Goal: Task Accomplishment & Management: Use online tool/utility

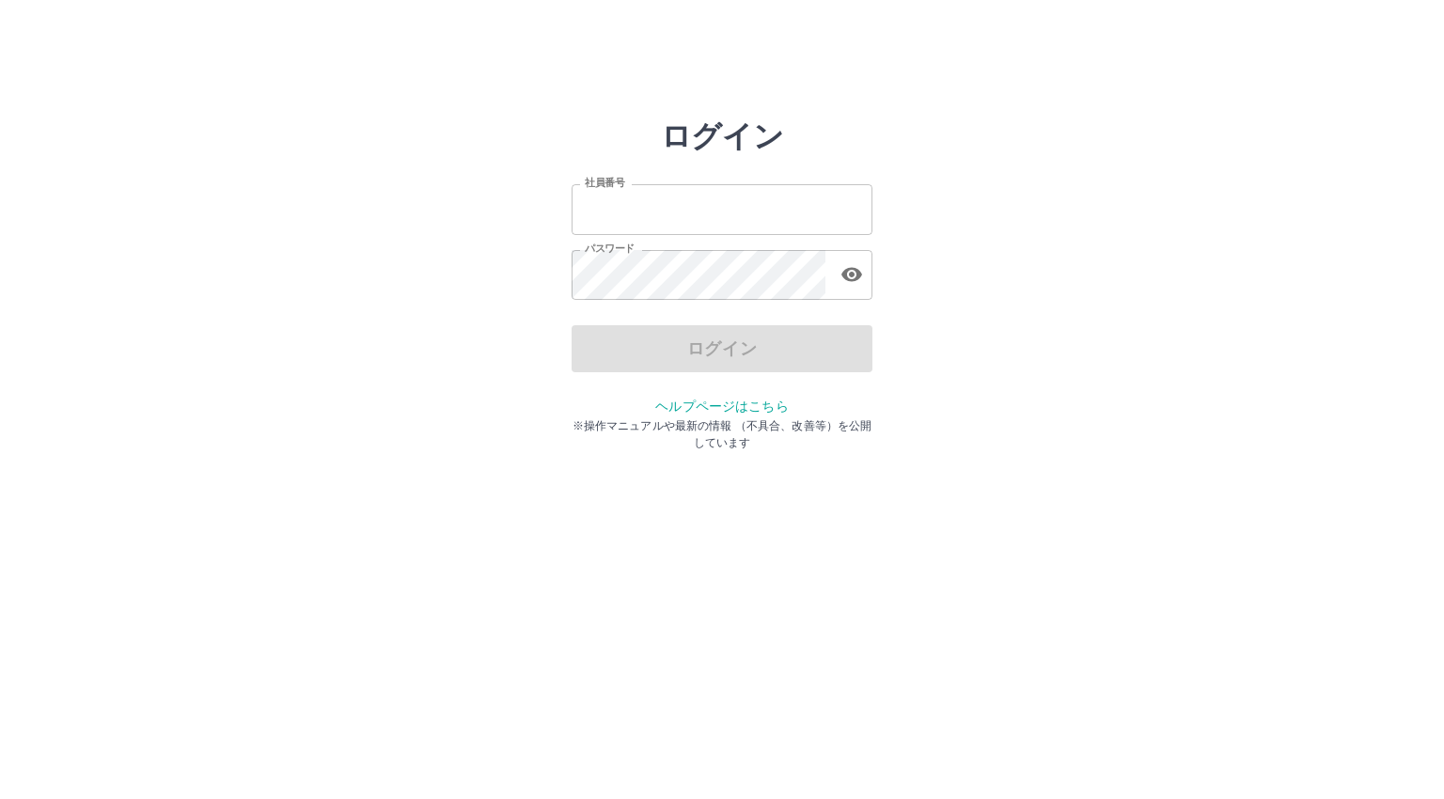
type input "*******"
click at [737, 352] on div "ログイン" at bounding box center [722, 348] width 301 height 47
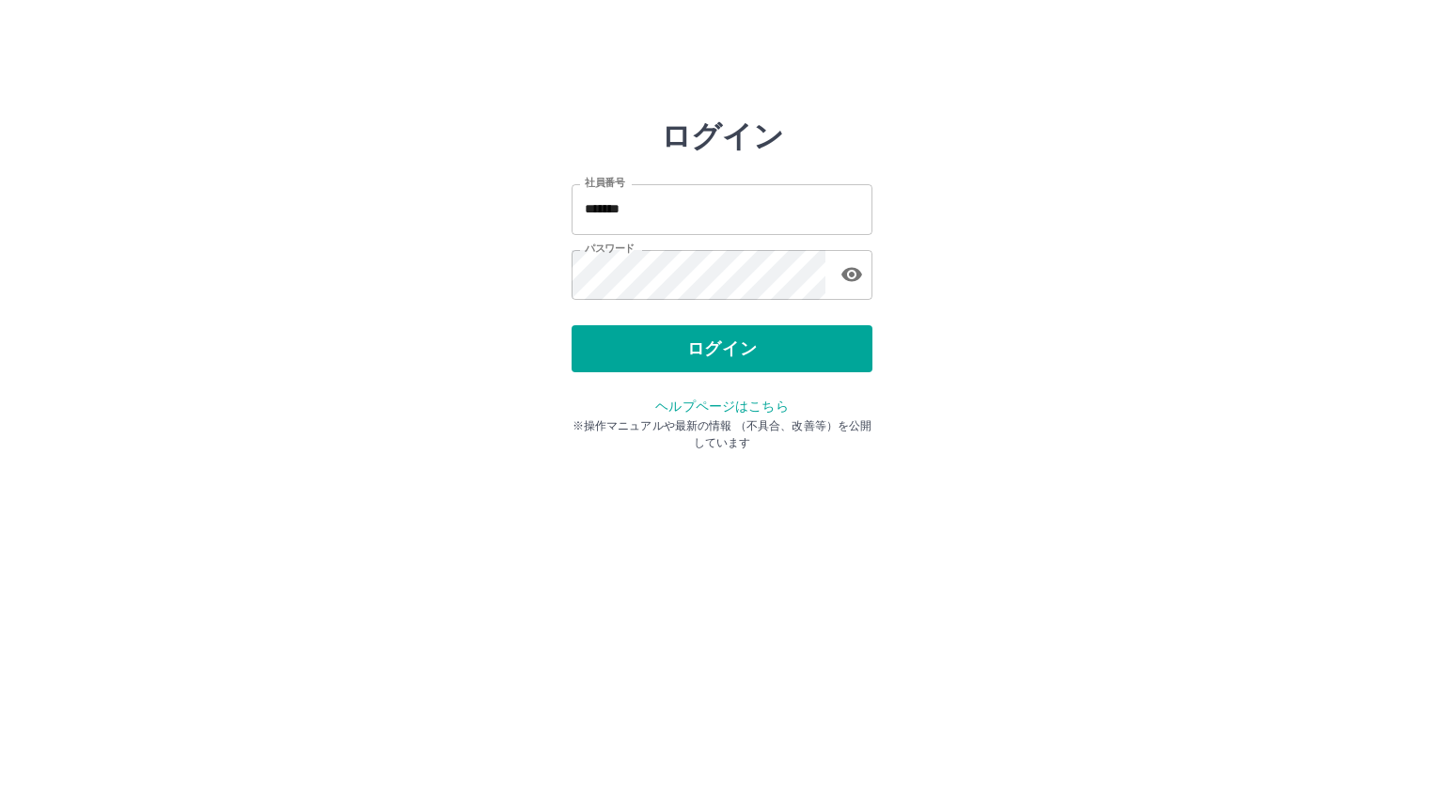
click at [737, 352] on button "ログイン" at bounding box center [722, 348] width 301 height 47
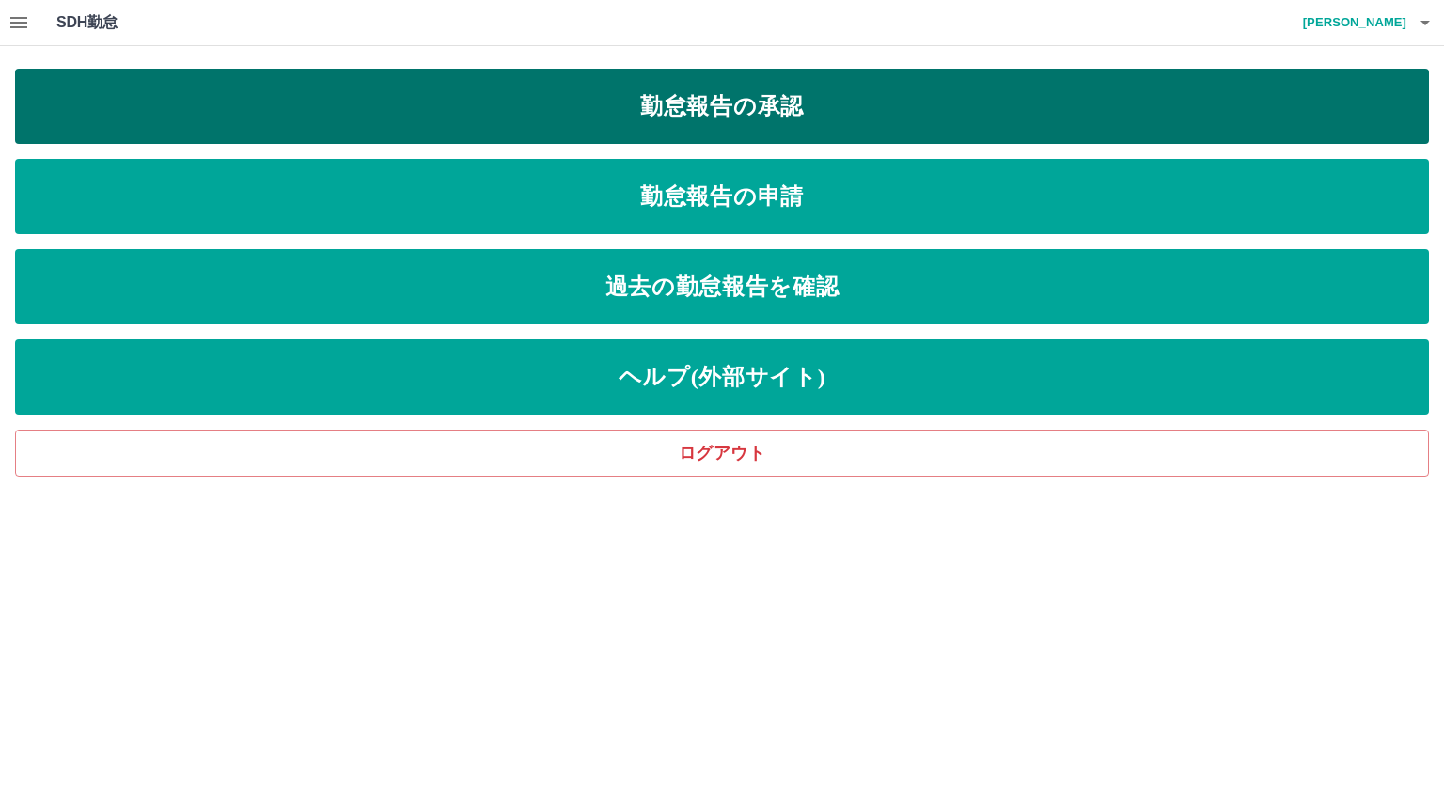
click at [764, 117] on link "勤怠報告の承認" at bounding box center [722, 106] width 1414 height 75
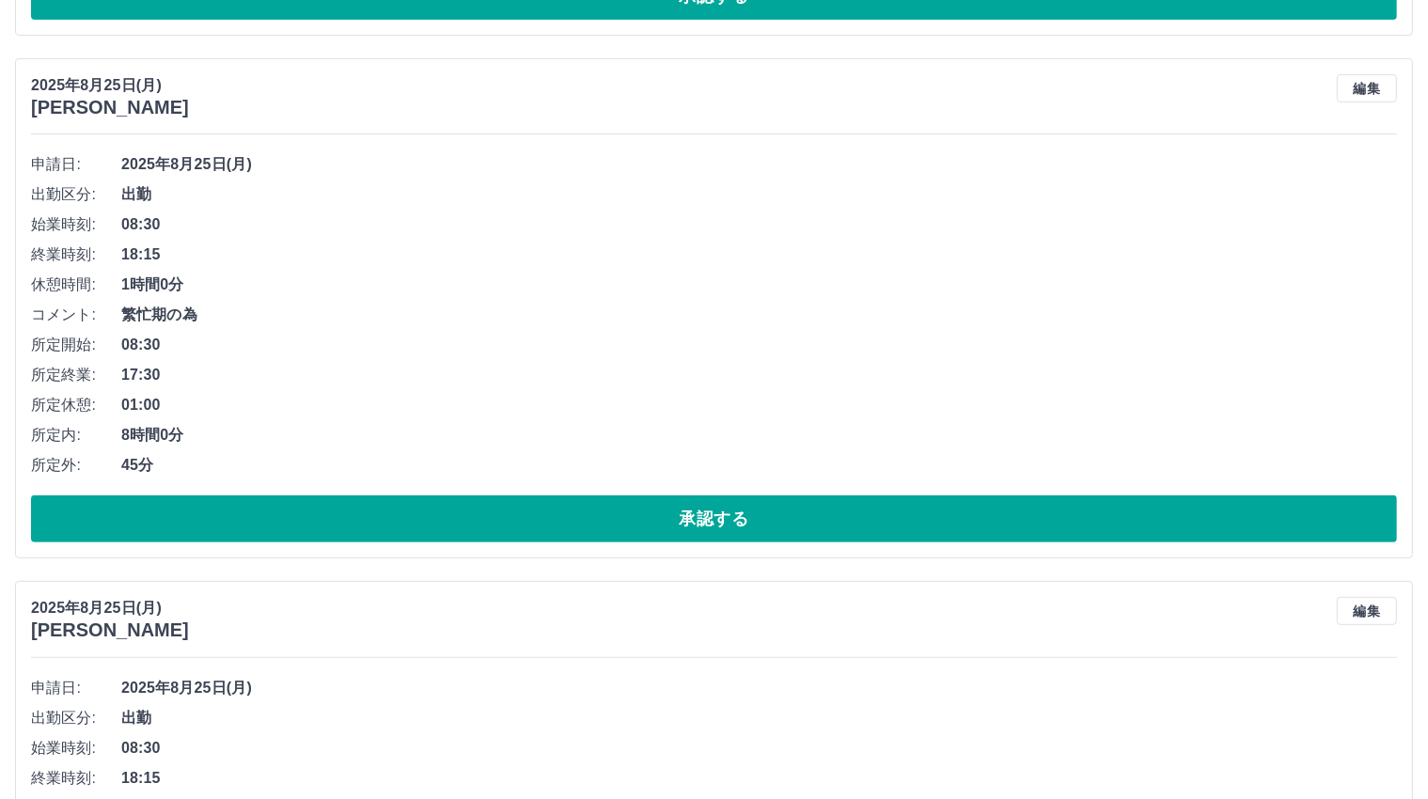
scroll to position [752, 0]
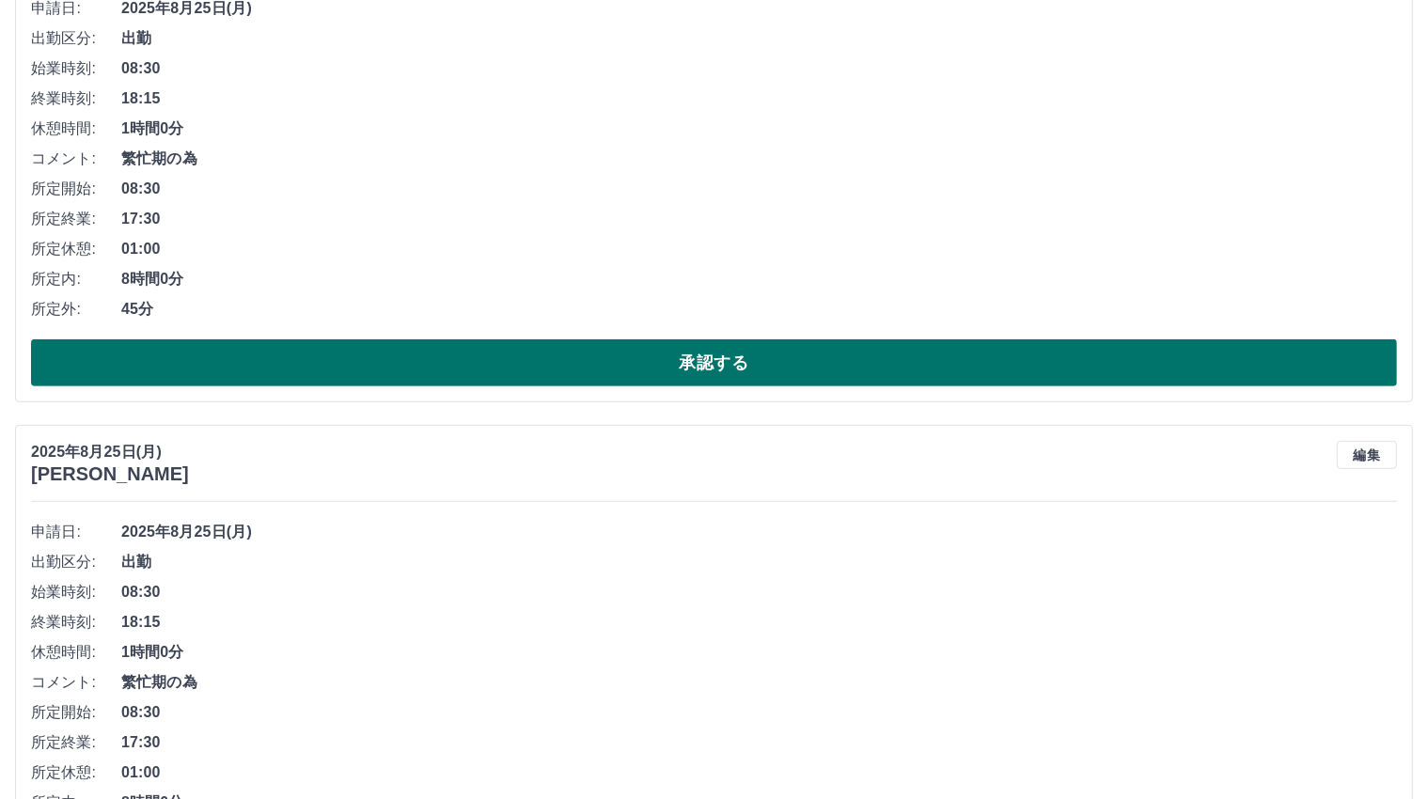
click at [706, 356] on button "承認する" at bounding box center [714, 362] width 1366 height 47
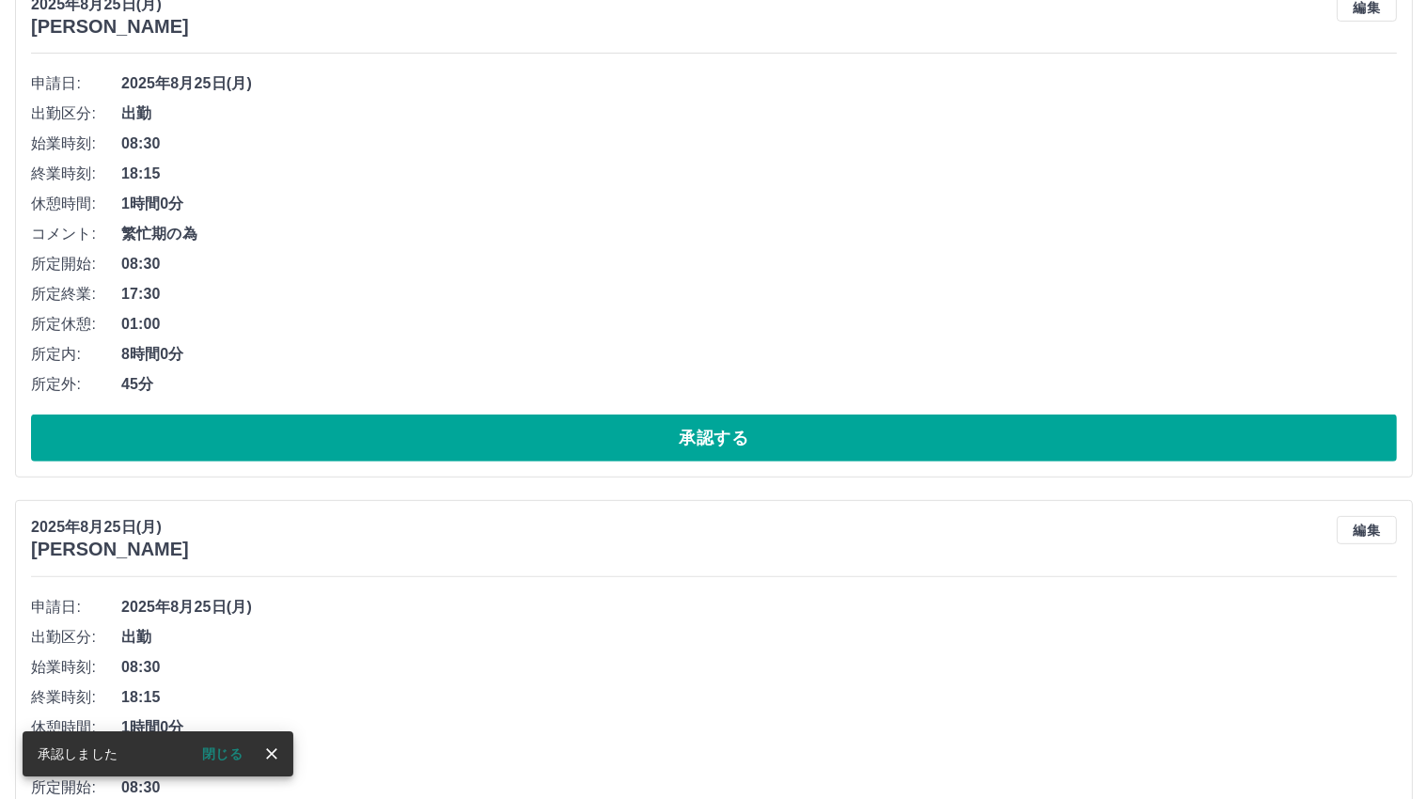
scroll to position [700, 0]
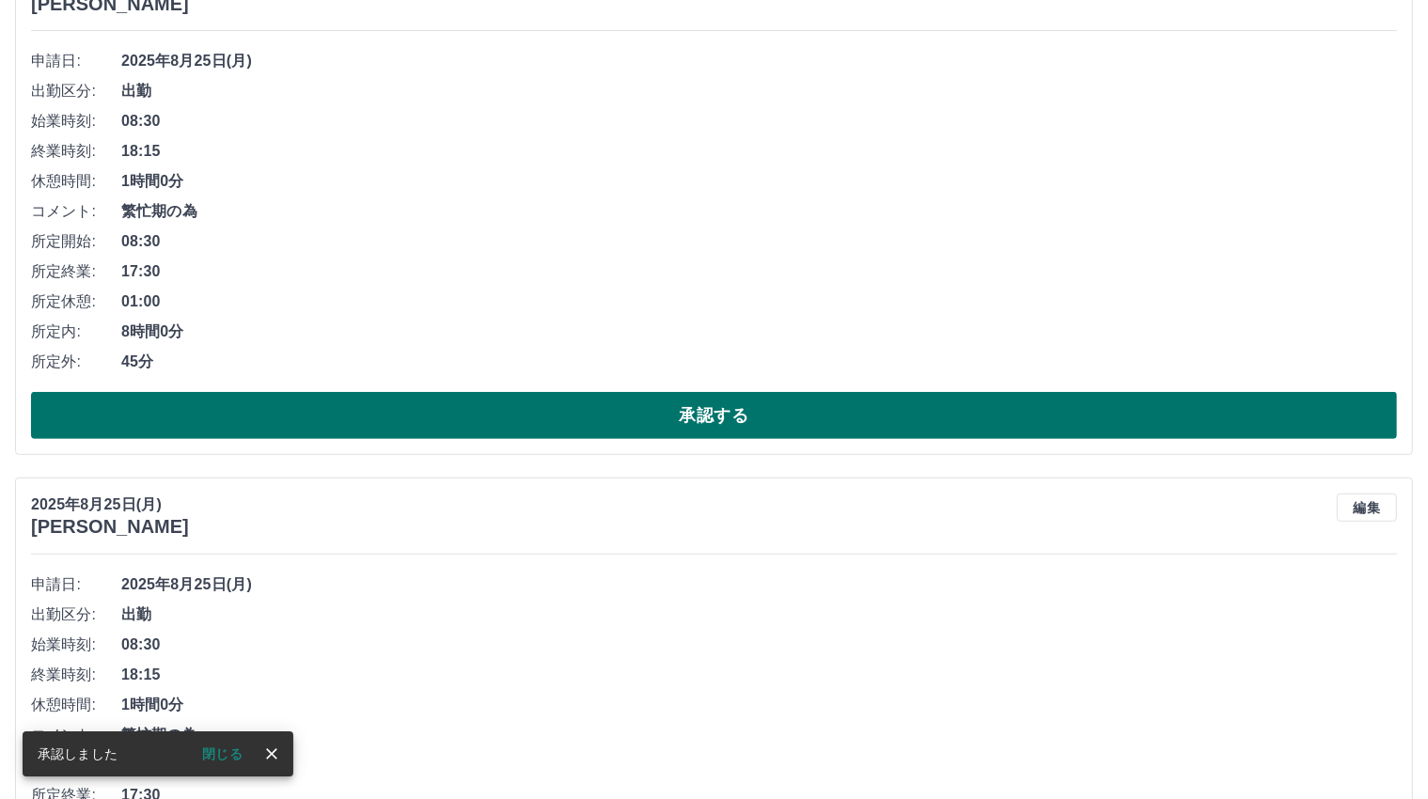
click at [715, 408] on button "承認する" at bounding box center [714, 415] width 1366 height 47
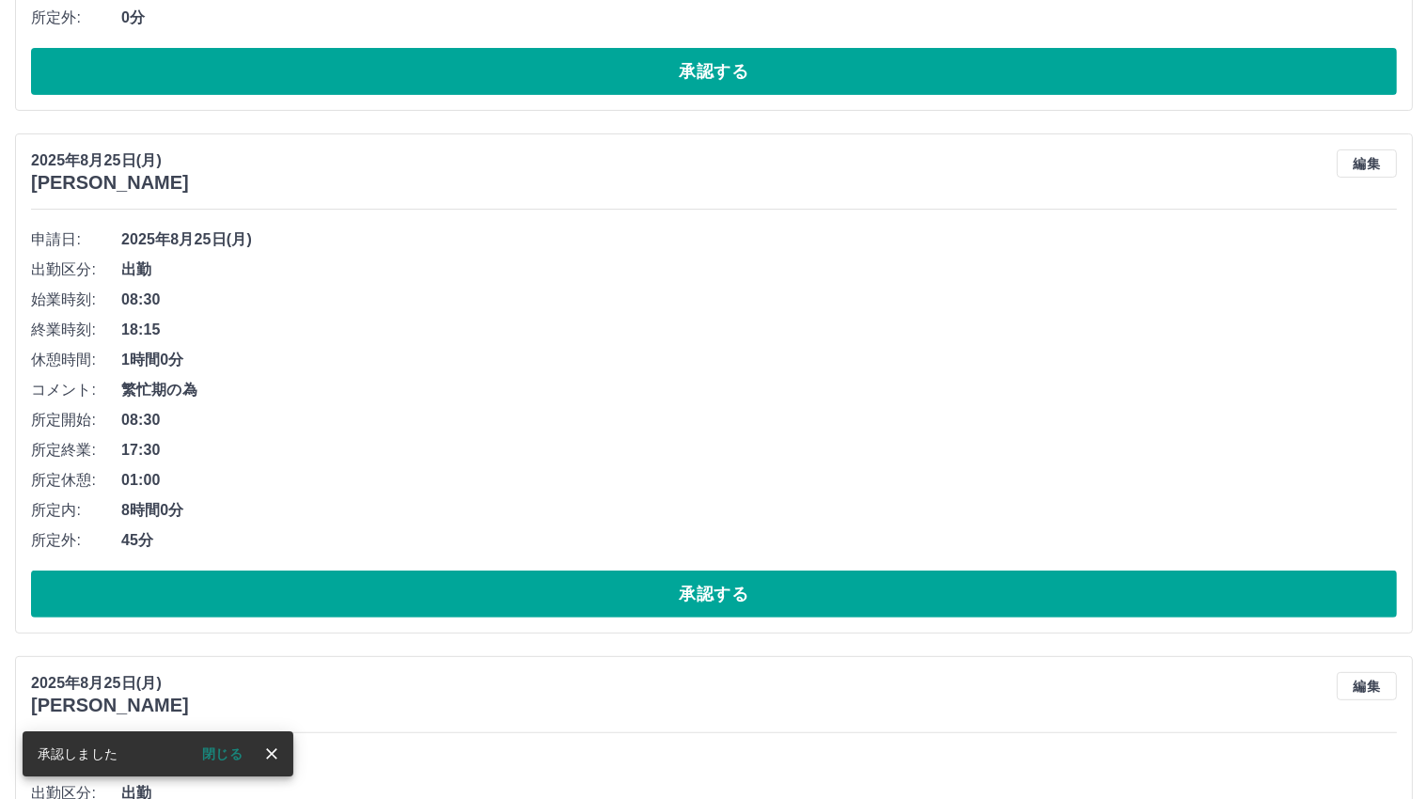
scroll to position [553, 0]
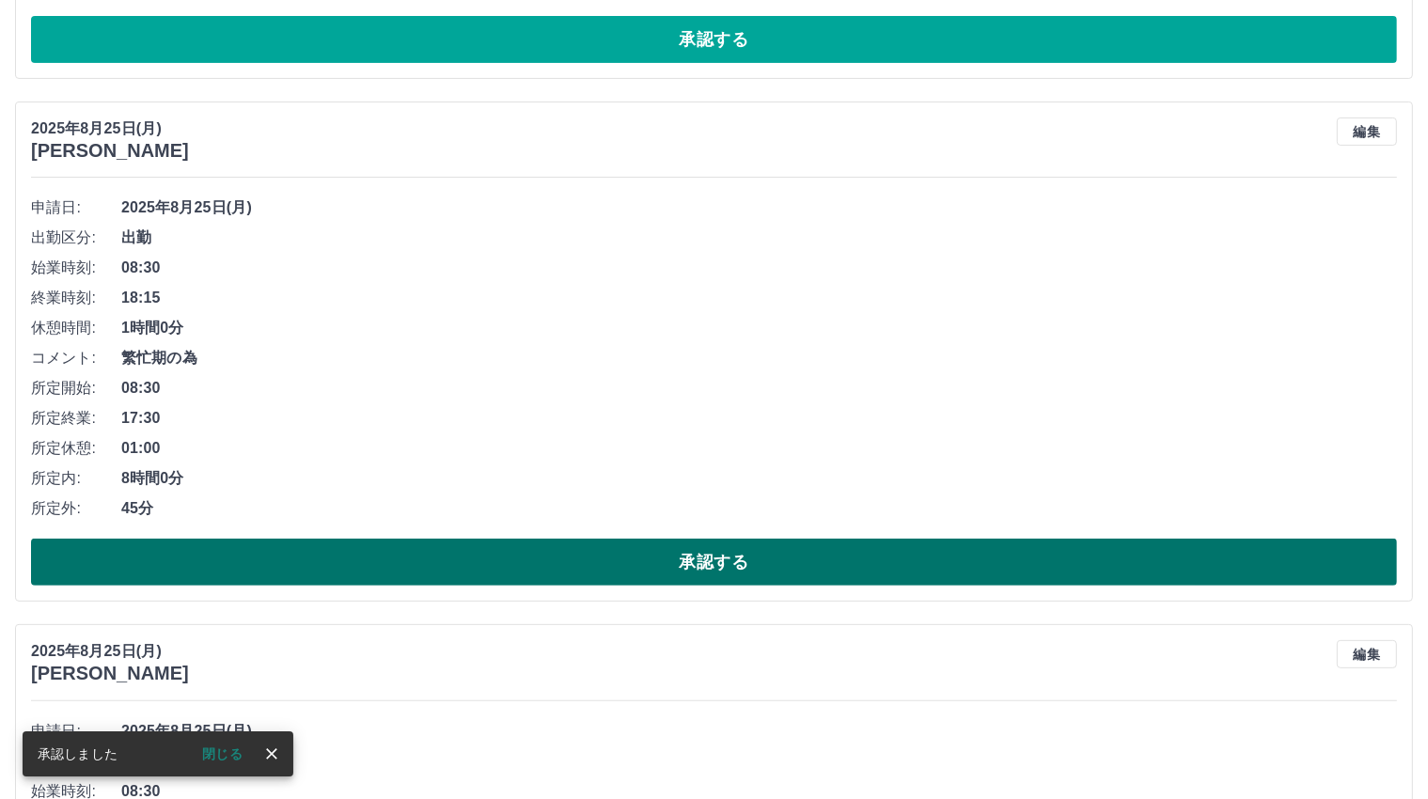
click at [696, 552] on button "承認する" at bounding box center [714, 562] width 1366 height 47
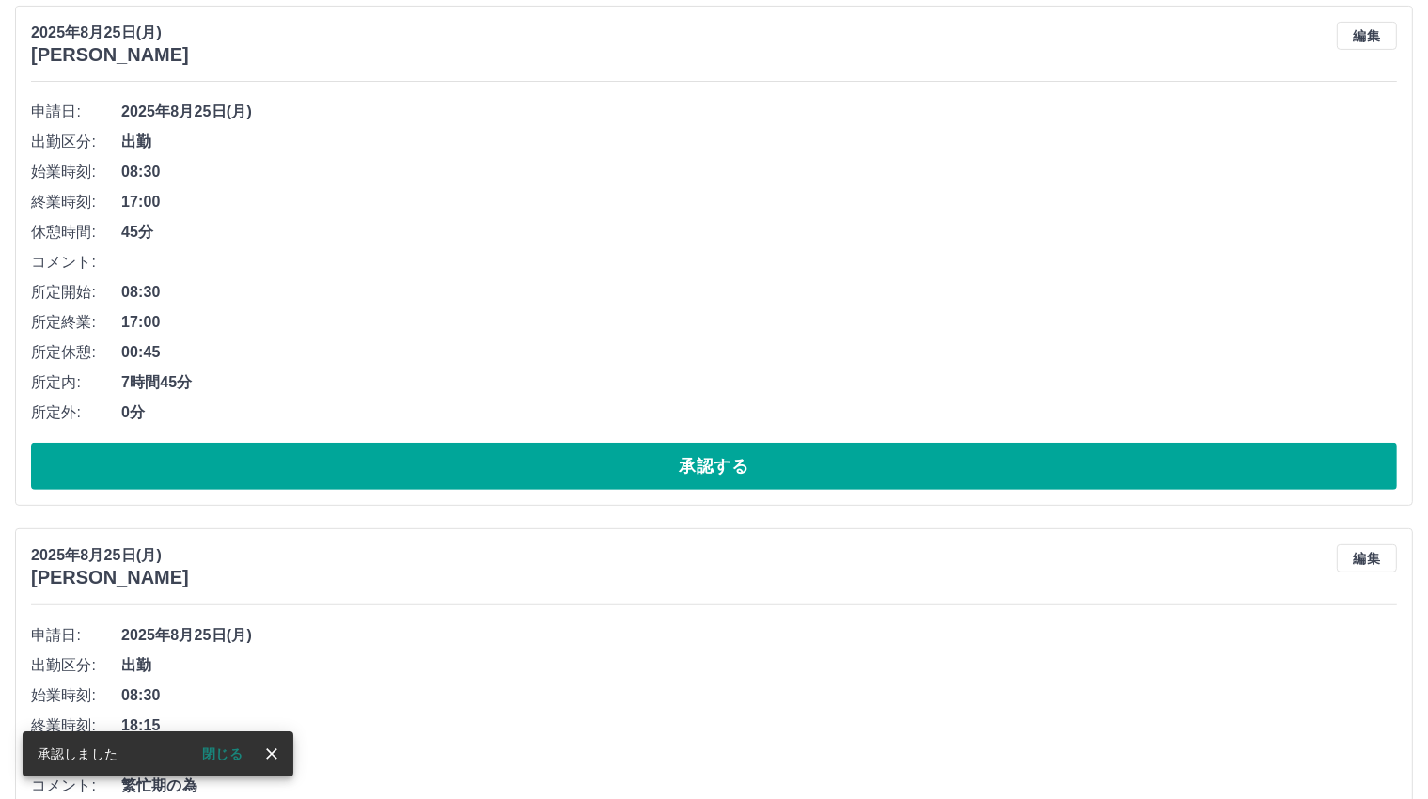
scroll to position [782, 0]
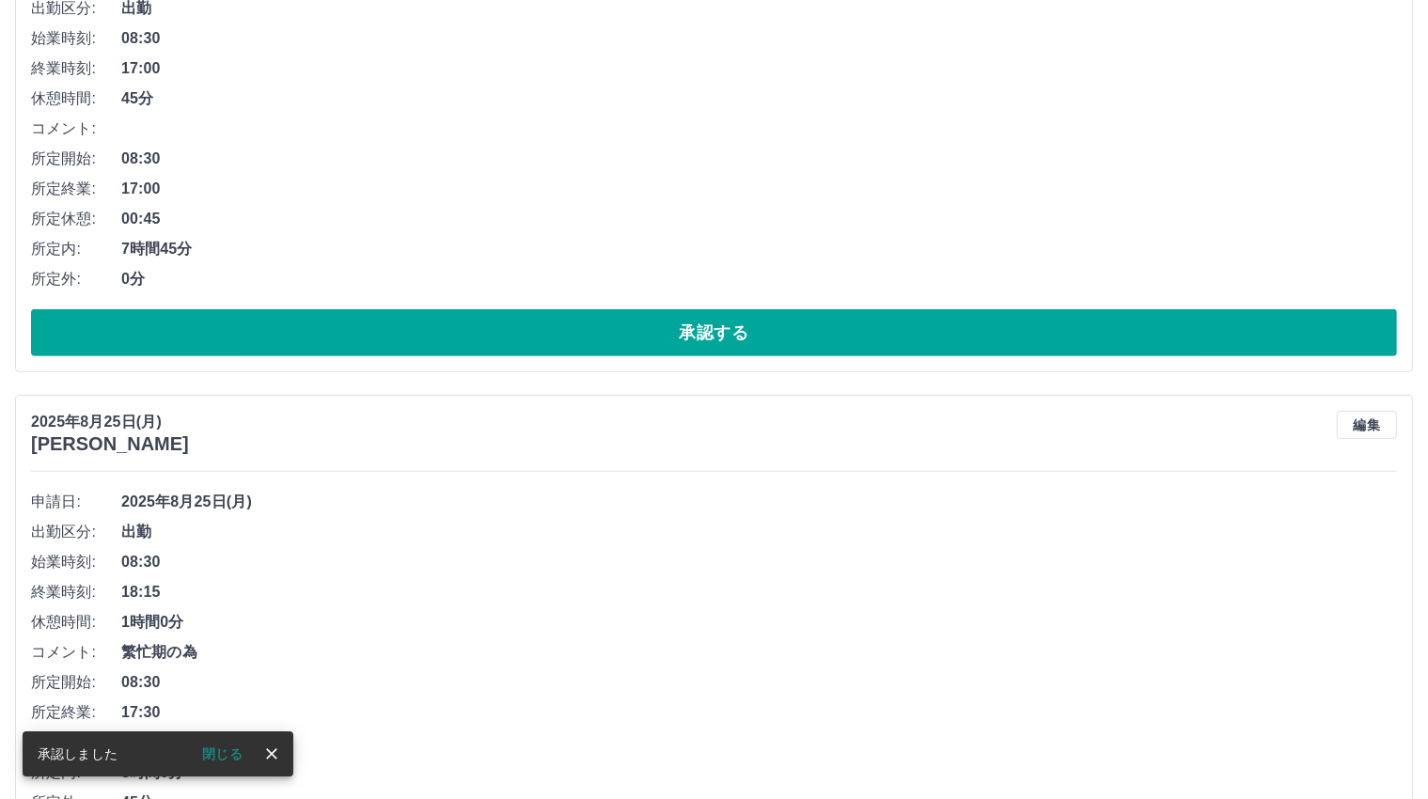
drag, startPoint x: 711, startPoint y: 337, endPoint x: 703, endPoint y: 362, distance: 26.5
click at [711, 336] on button "承認する" at bounding box center [714, 332] width 1366 height 47
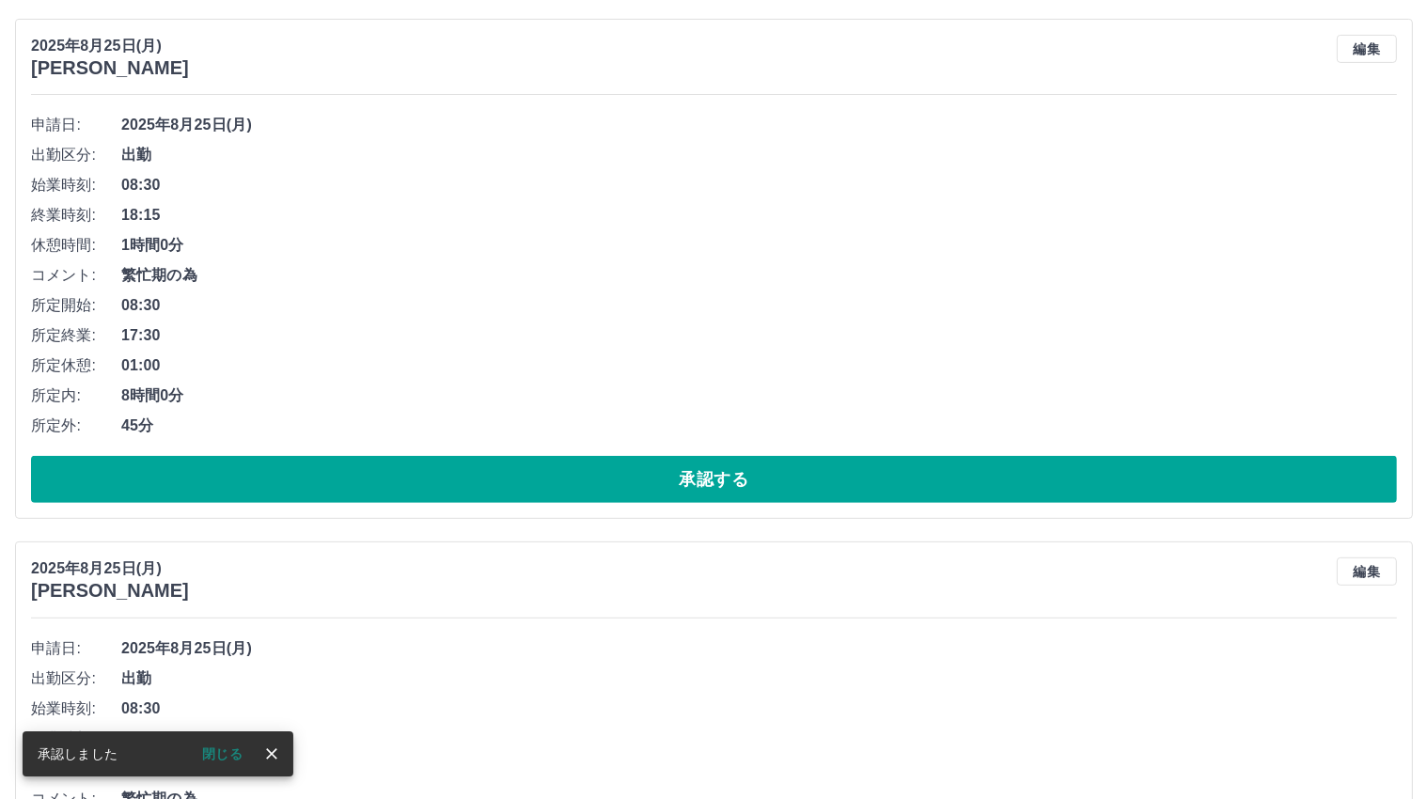
scroll to position [730, 0]
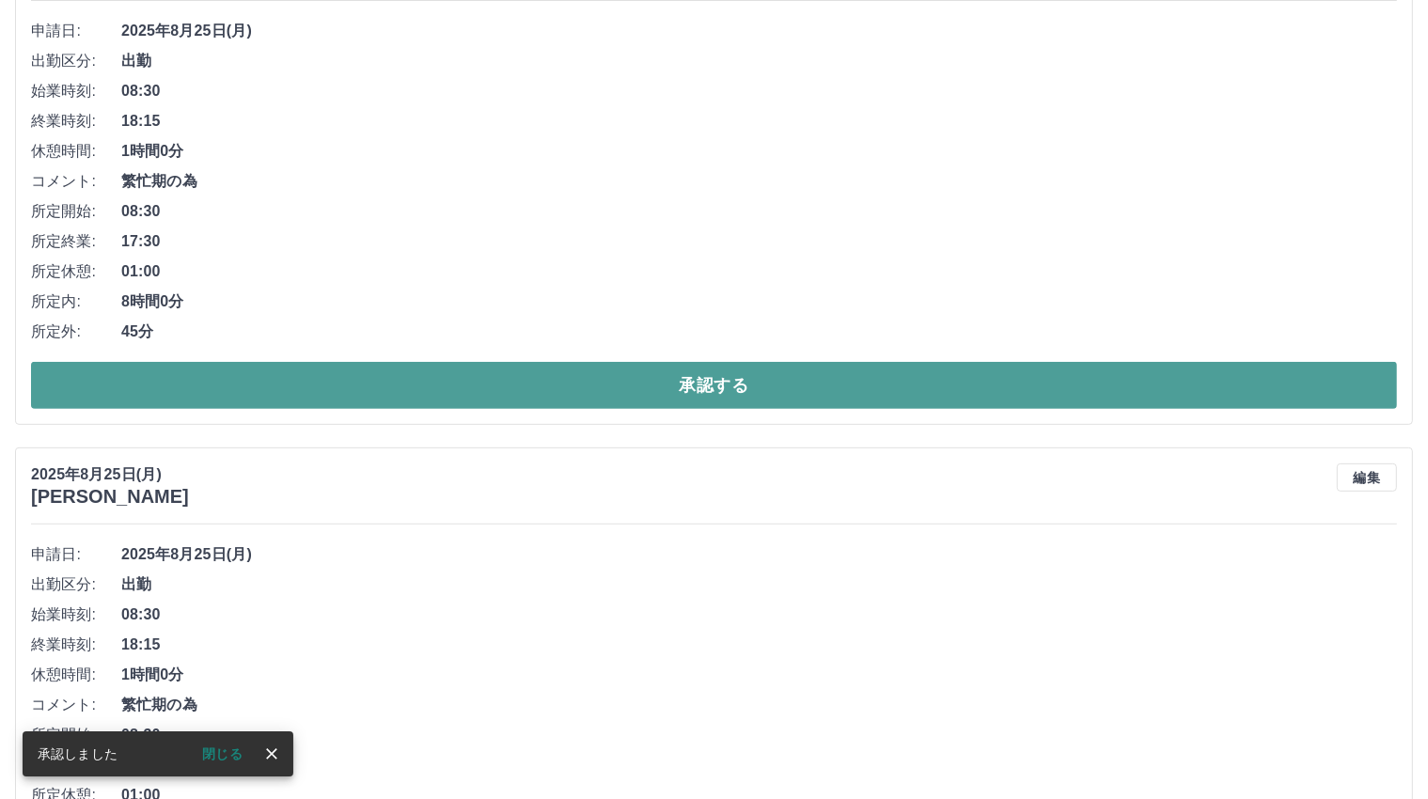
click at [698, 387] on button "承認する" at bounding box center [714, 385] width 1366 height 47
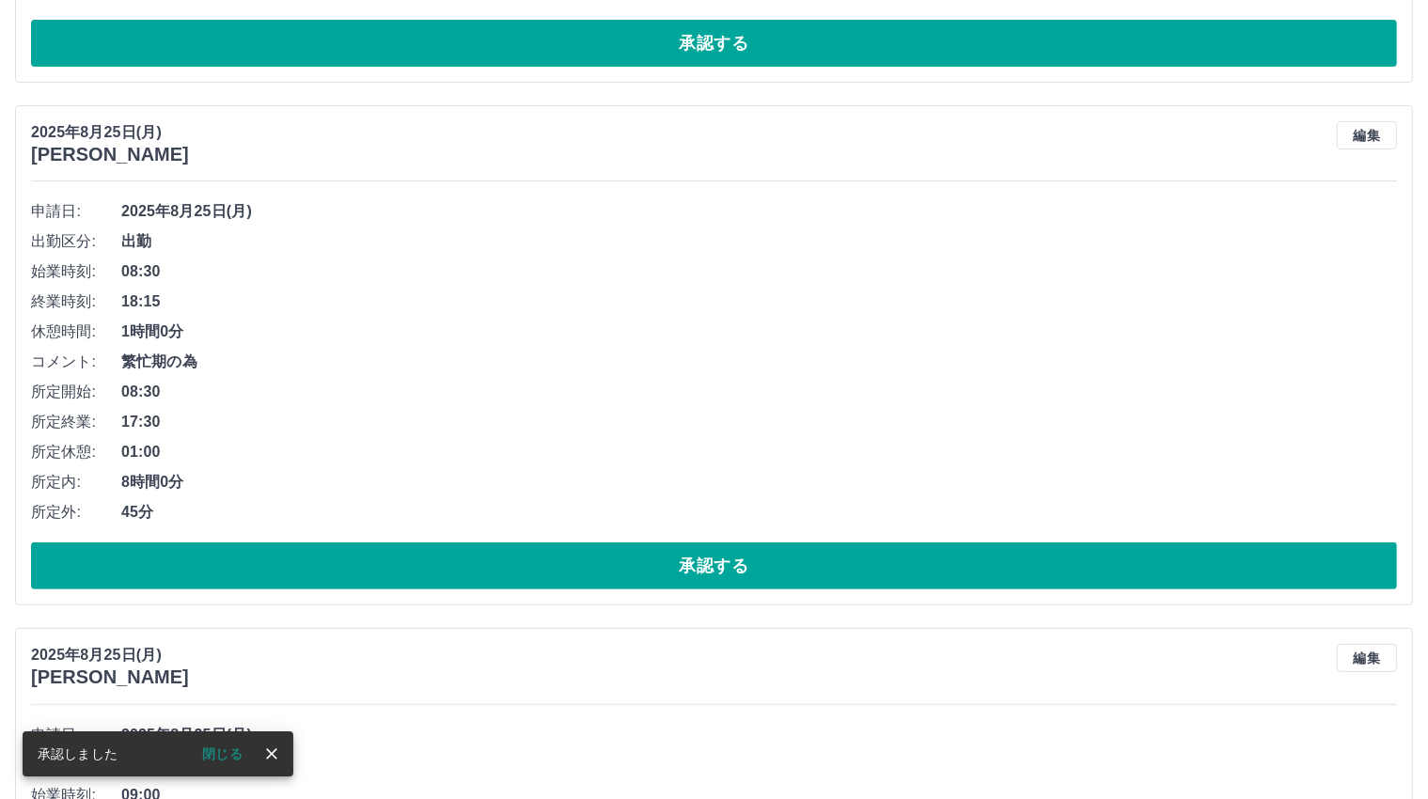
scroll to position [583, 0]
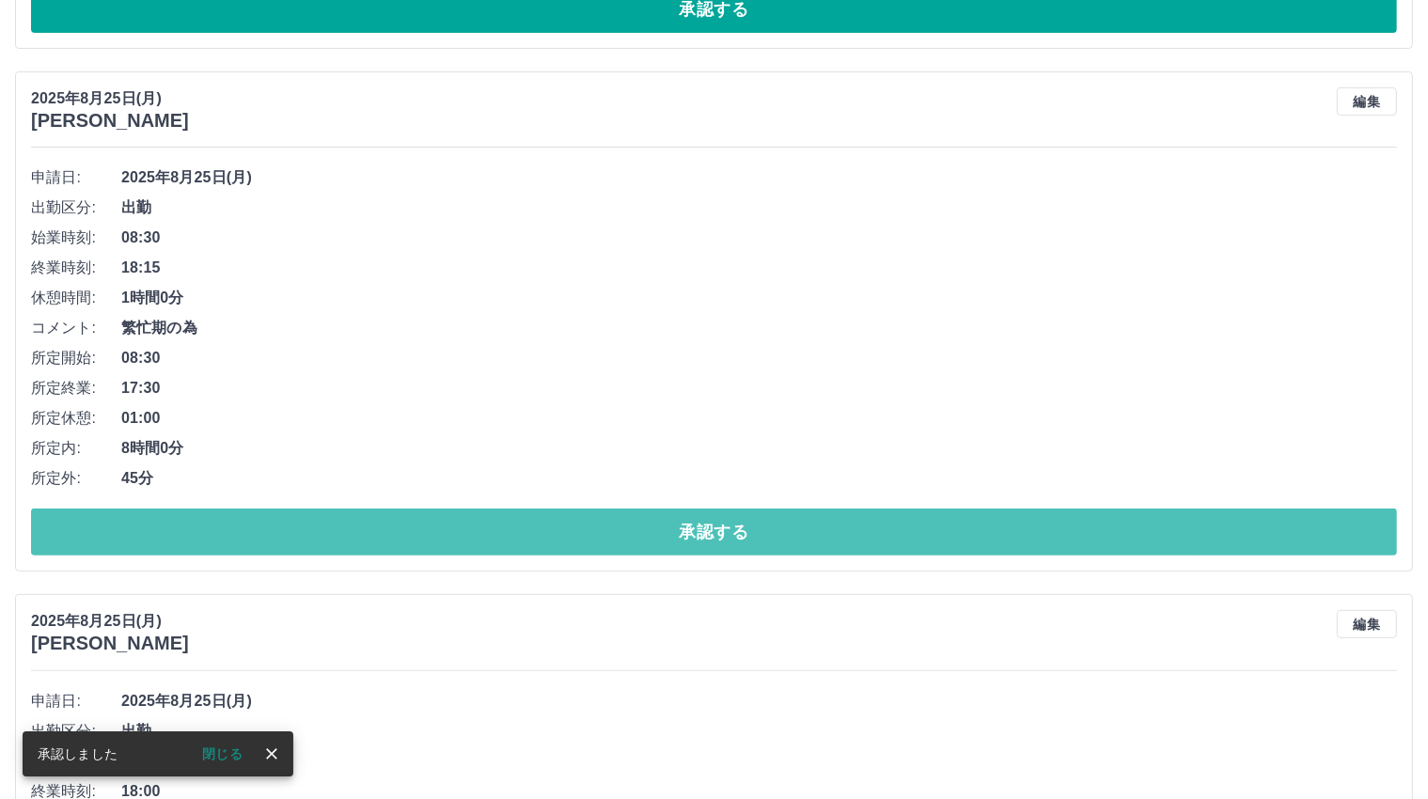
drag, startPoint x: 692, startPoint y: 524, endPoint x: 692, endPoint y: 496, distance: 28.2
click at [692, 523] on button "承認する" at bounding box center [714, 532] width 1366 height 47
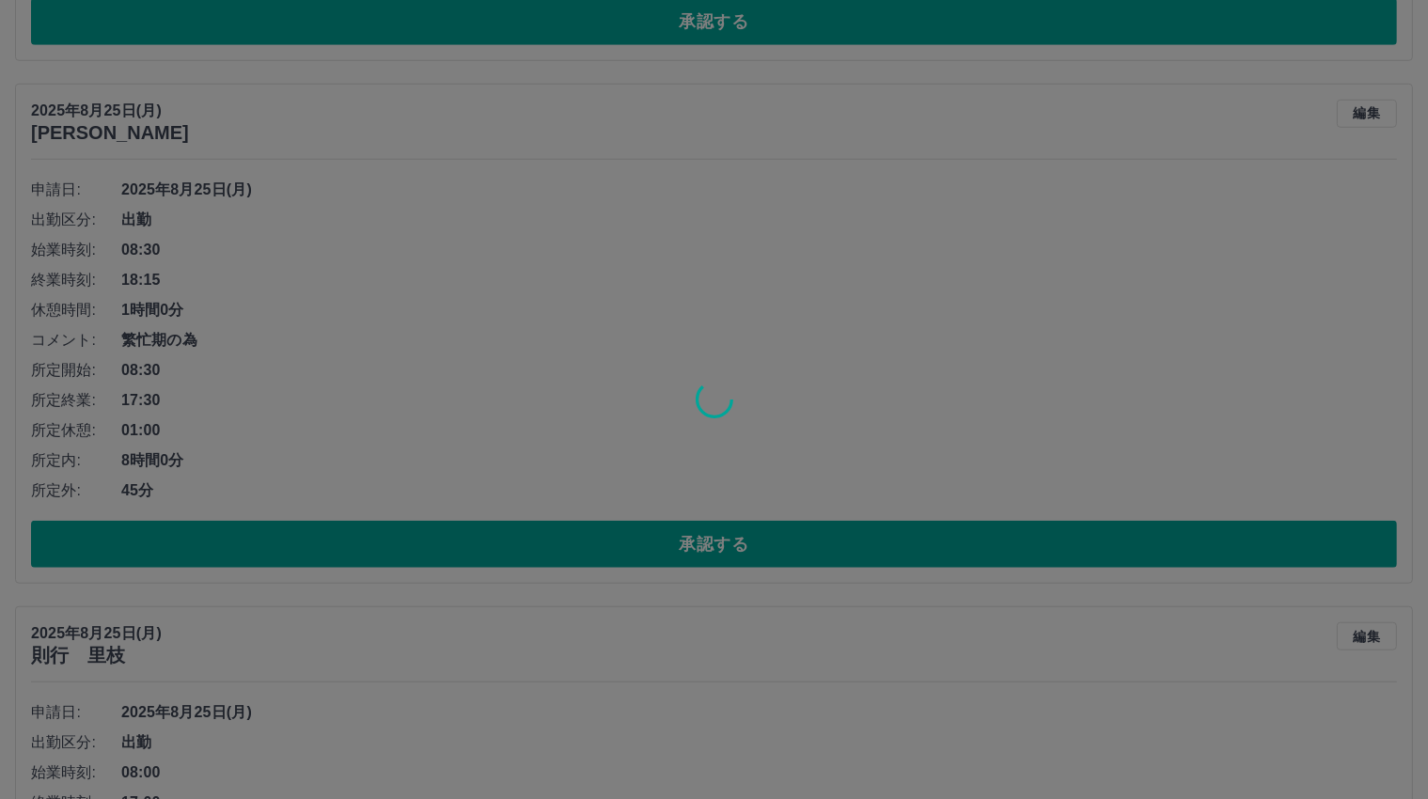
scroll to position [1095, 0]
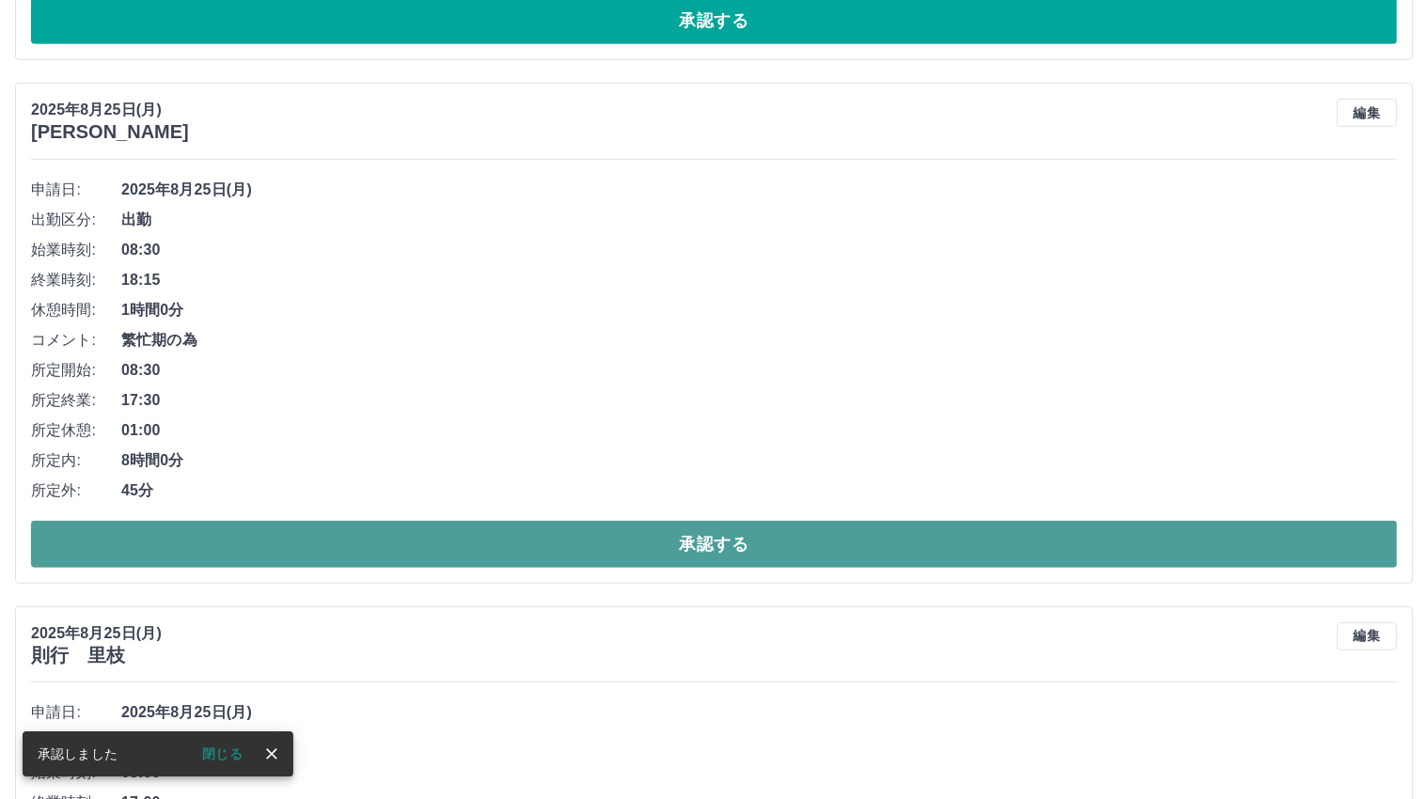
click at [713, 539] on button "承認する" at bounding box center [714, 544] width 1366 height 47
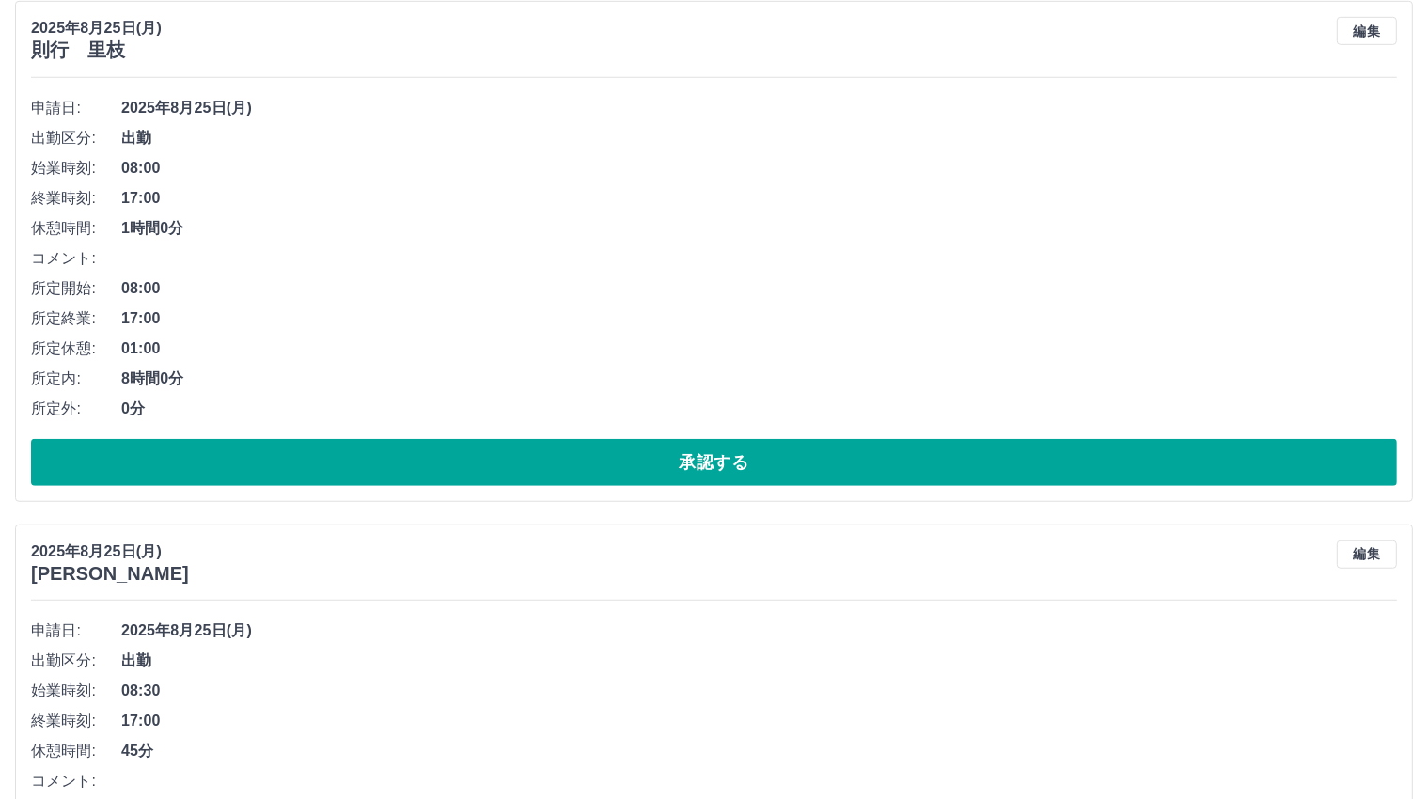
scroll to position [1222, 0]
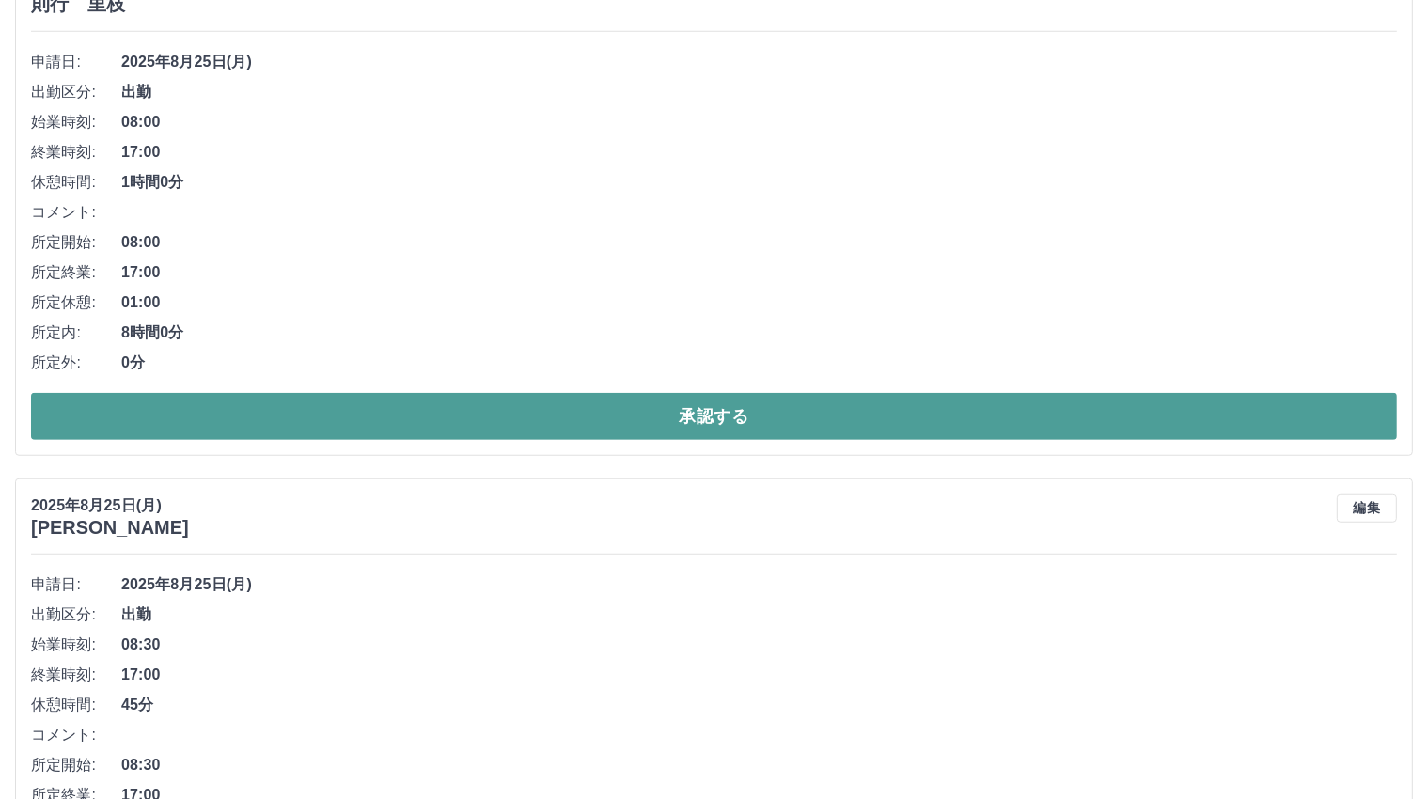
click at [730, 410] on button "承認する" at bounding box center [714, 416] width 1366 height 47
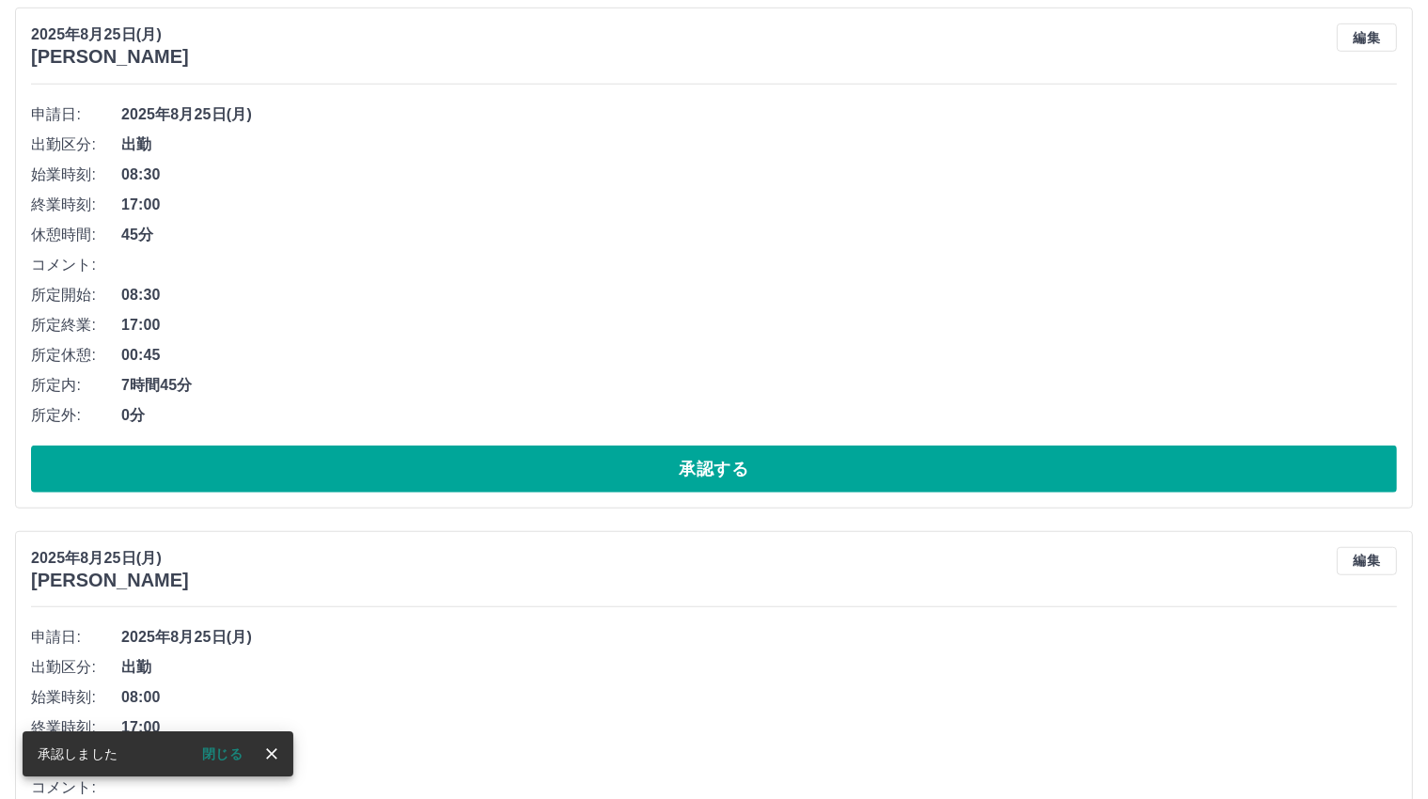
scroll to position [1264, 0]
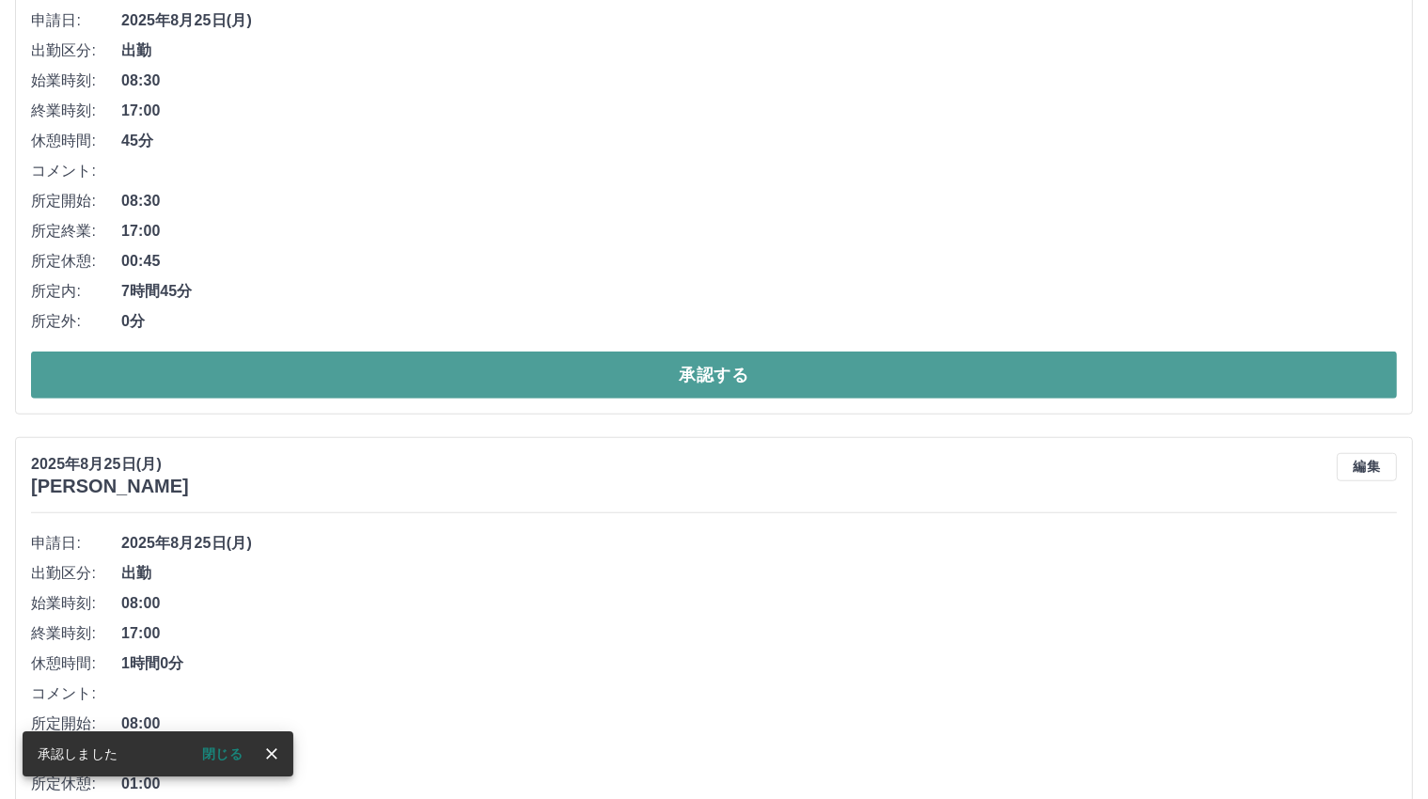
click at [722, 370] on button "承認する" at bounding box center [714, 375] width 1366 height 47
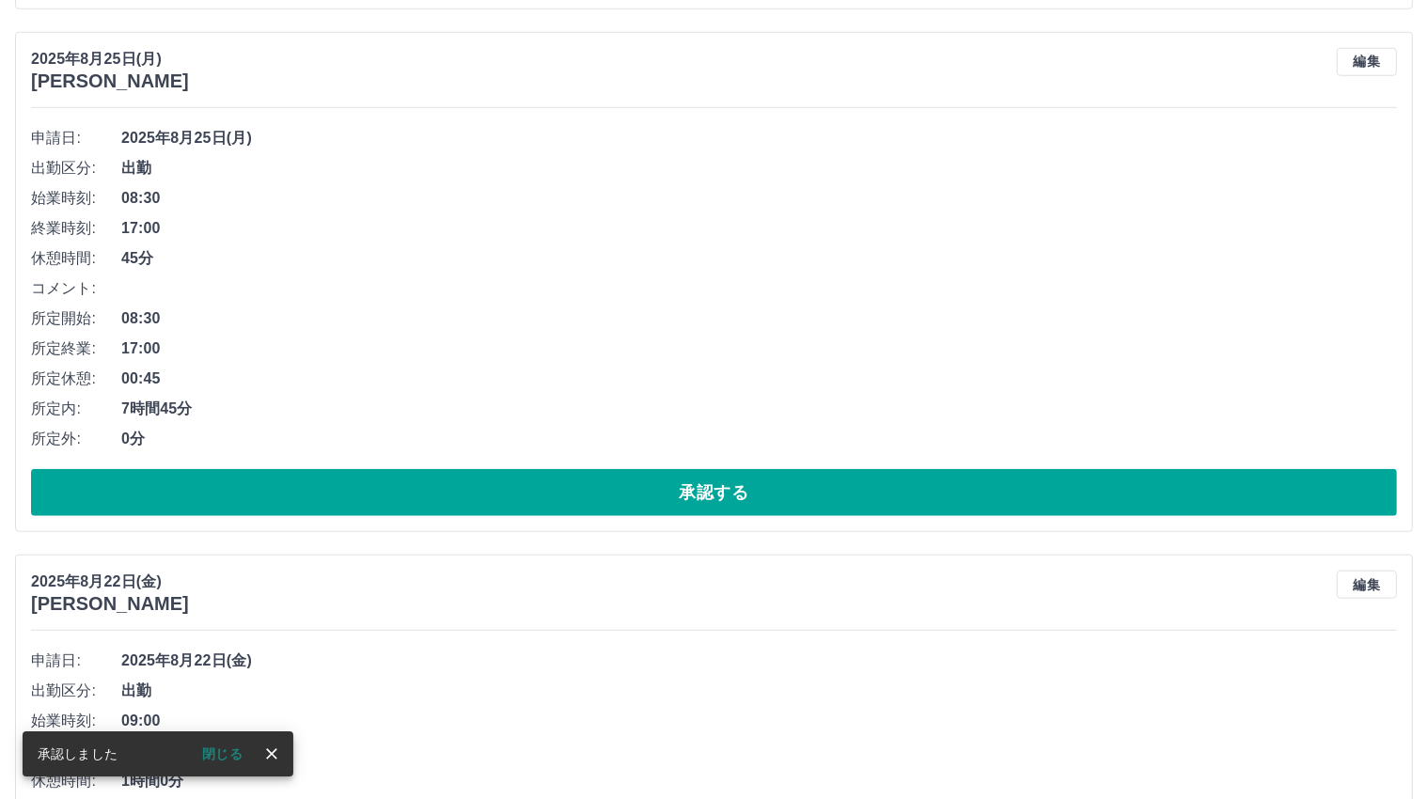
scroll to position [1681, 0]
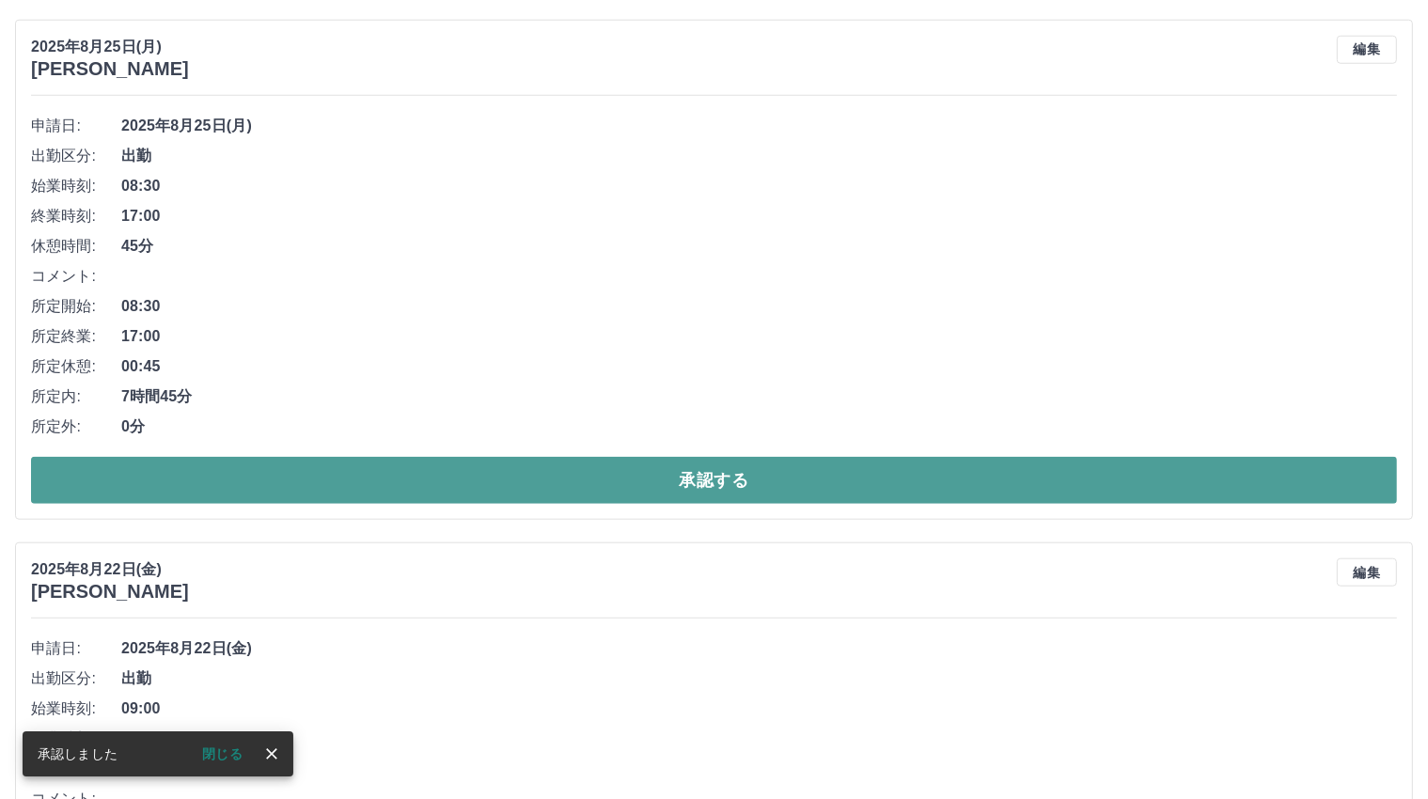
click at [710, 475] on button "承認する" at bounding box center [714, 480] width 1366 height 47
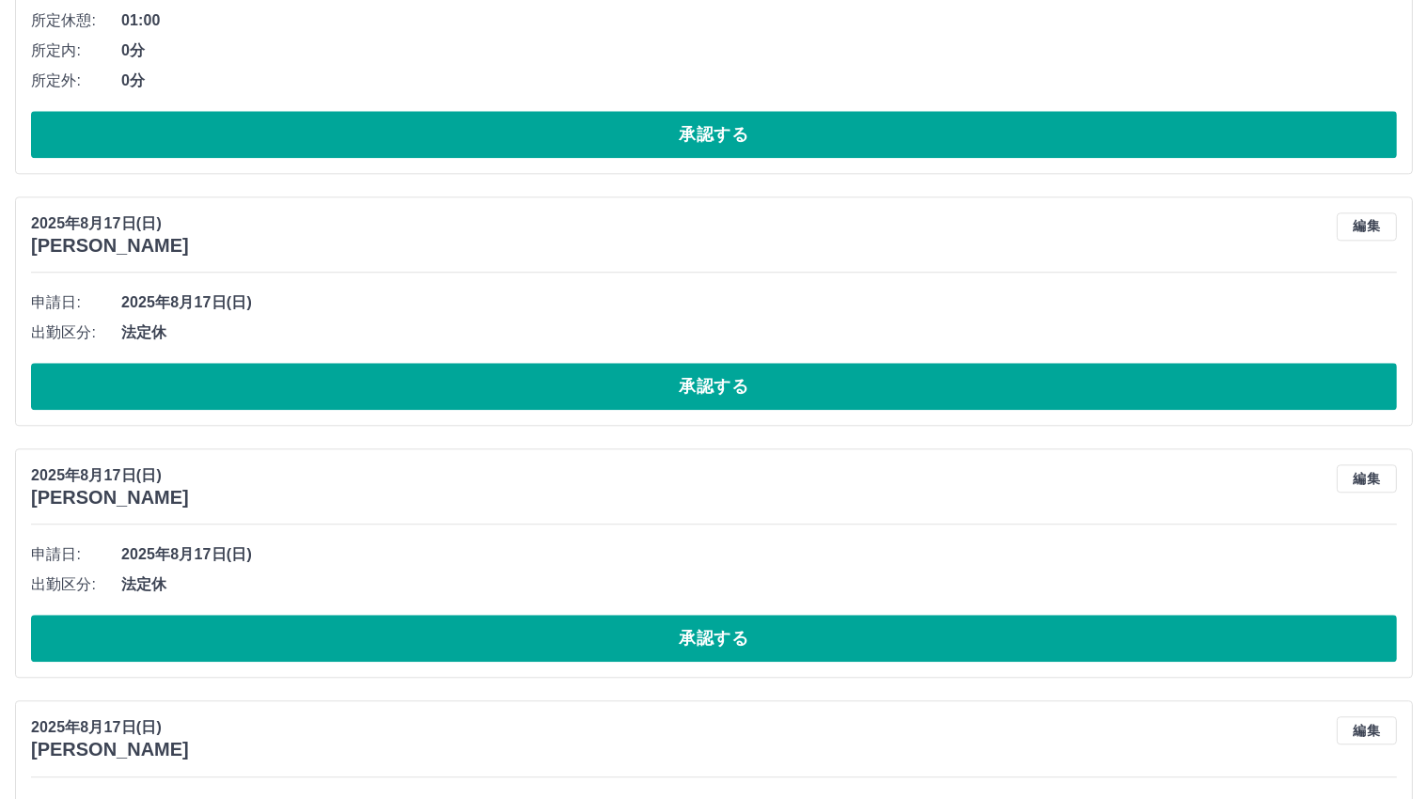
scroll to position [4607, 0]
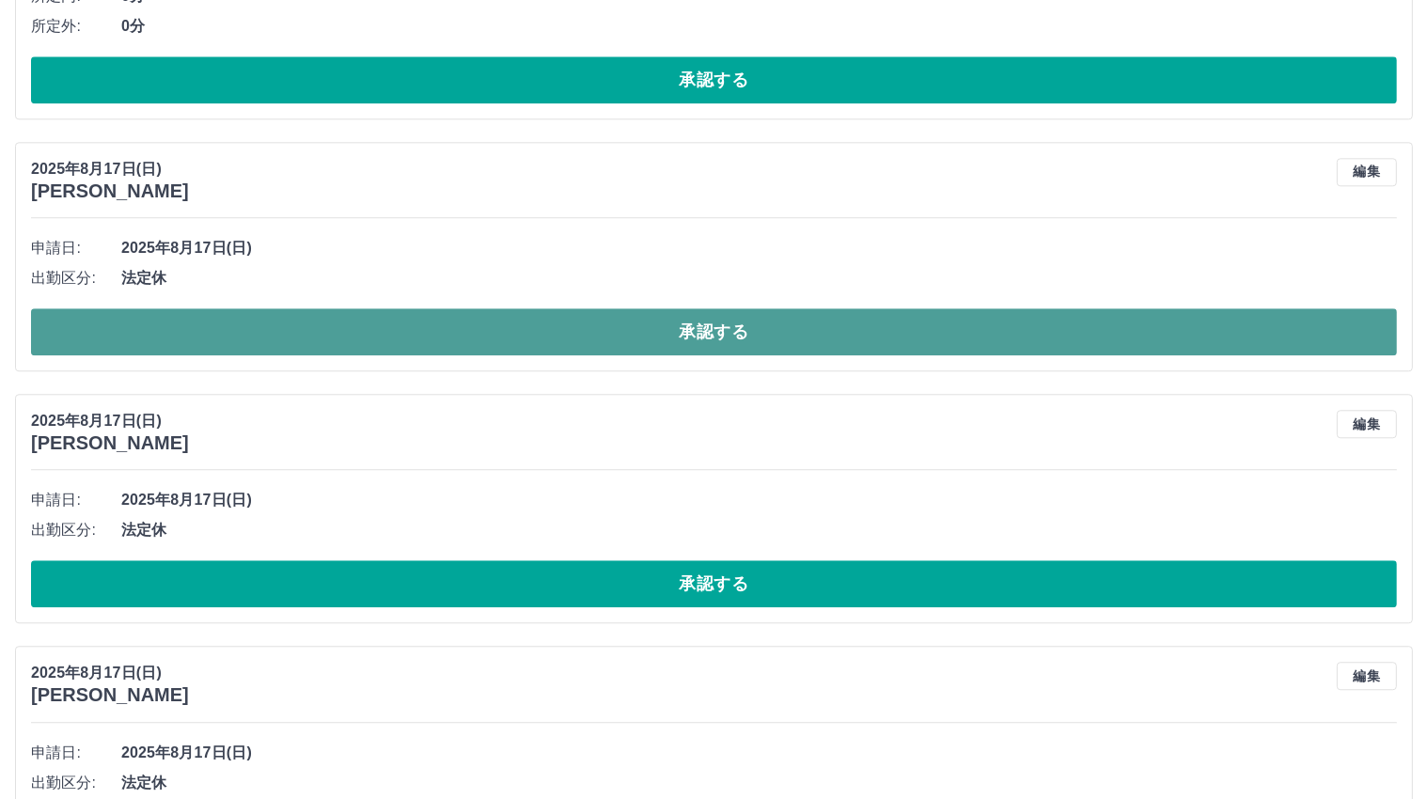
click at [734, 336] on button "承認する" at bounding box center [714, 331] width 1366 height 47
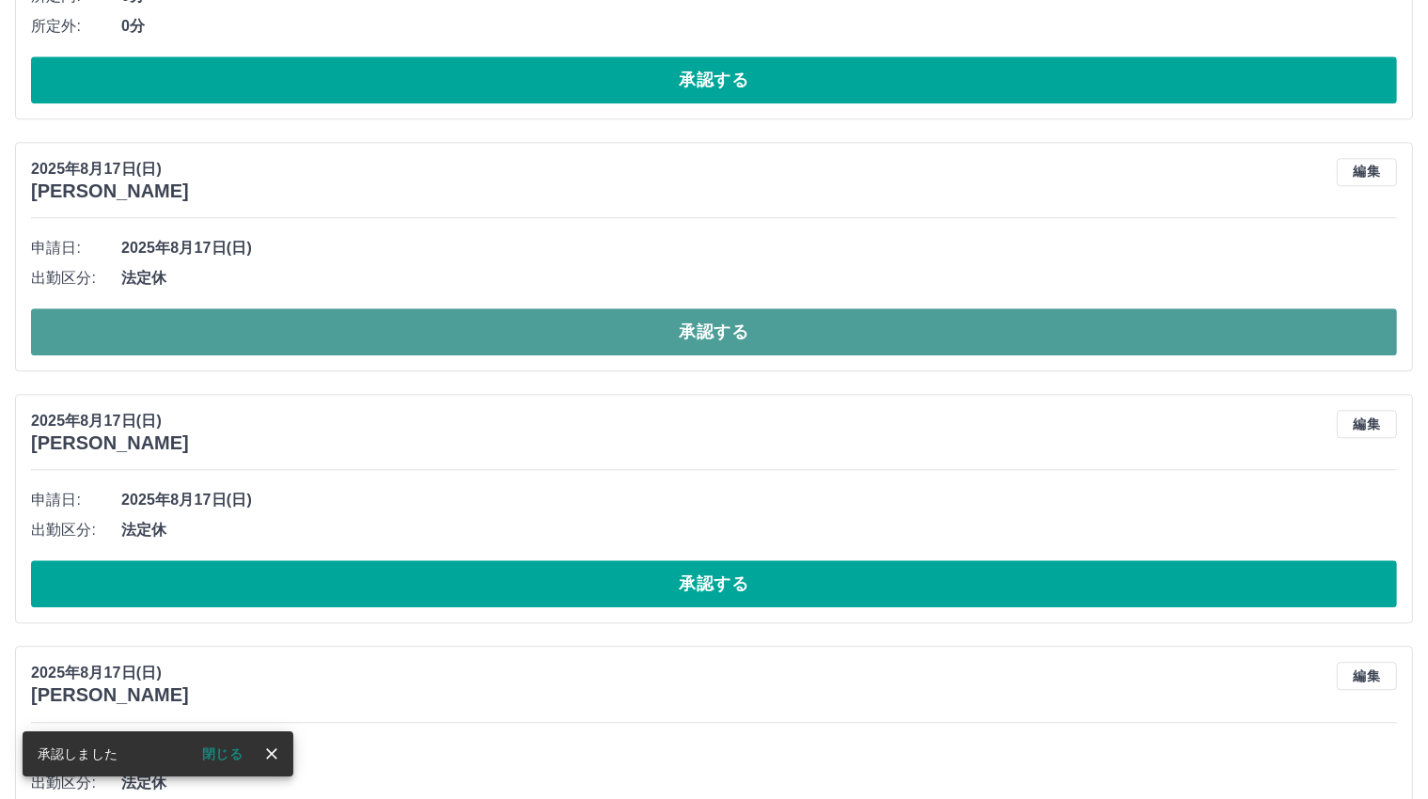
click at [731, 318] on button "承認する" at bounding box center [714, 331] width 1366 height 47
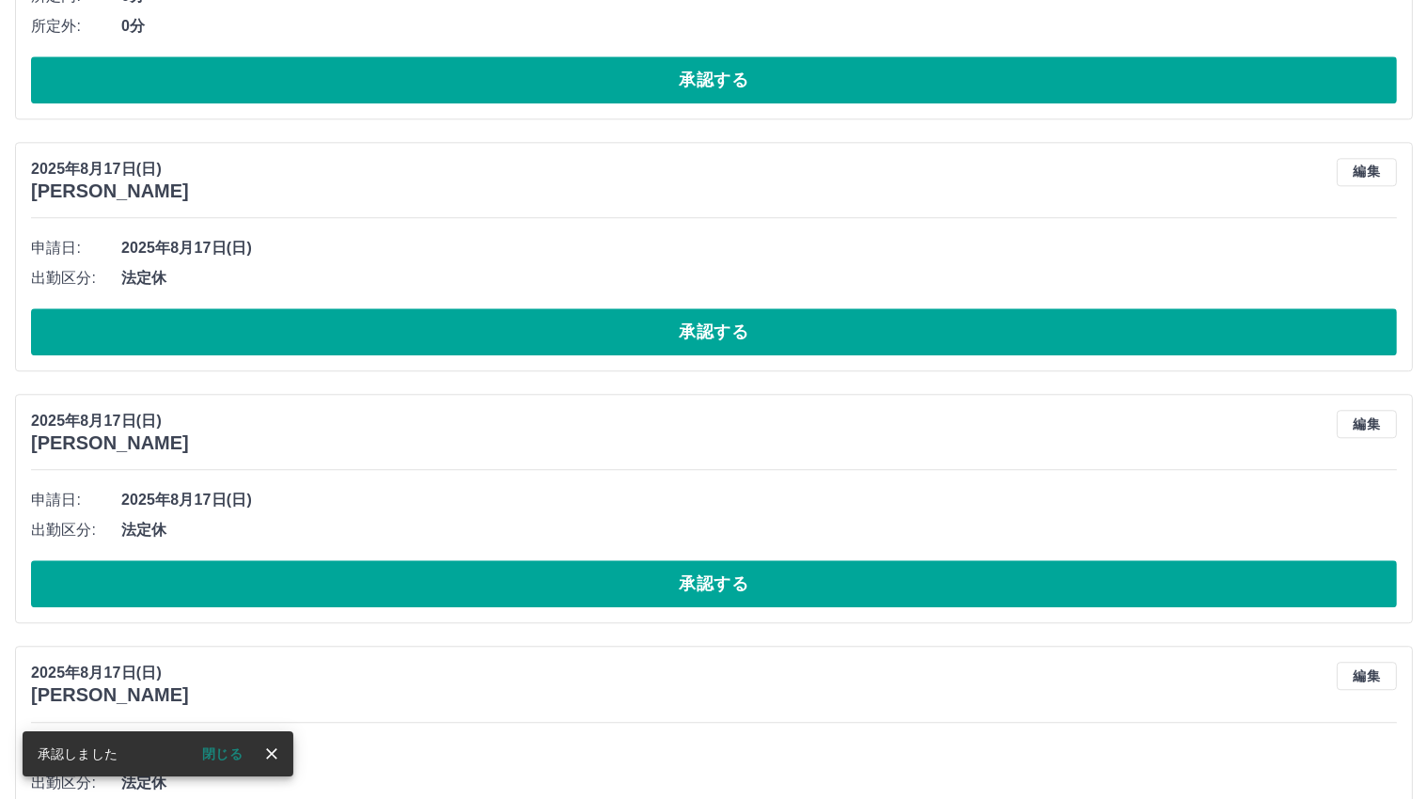
click at [718, 324] on button "承認する" at bounding box center [714, 331] width 1366 height 47
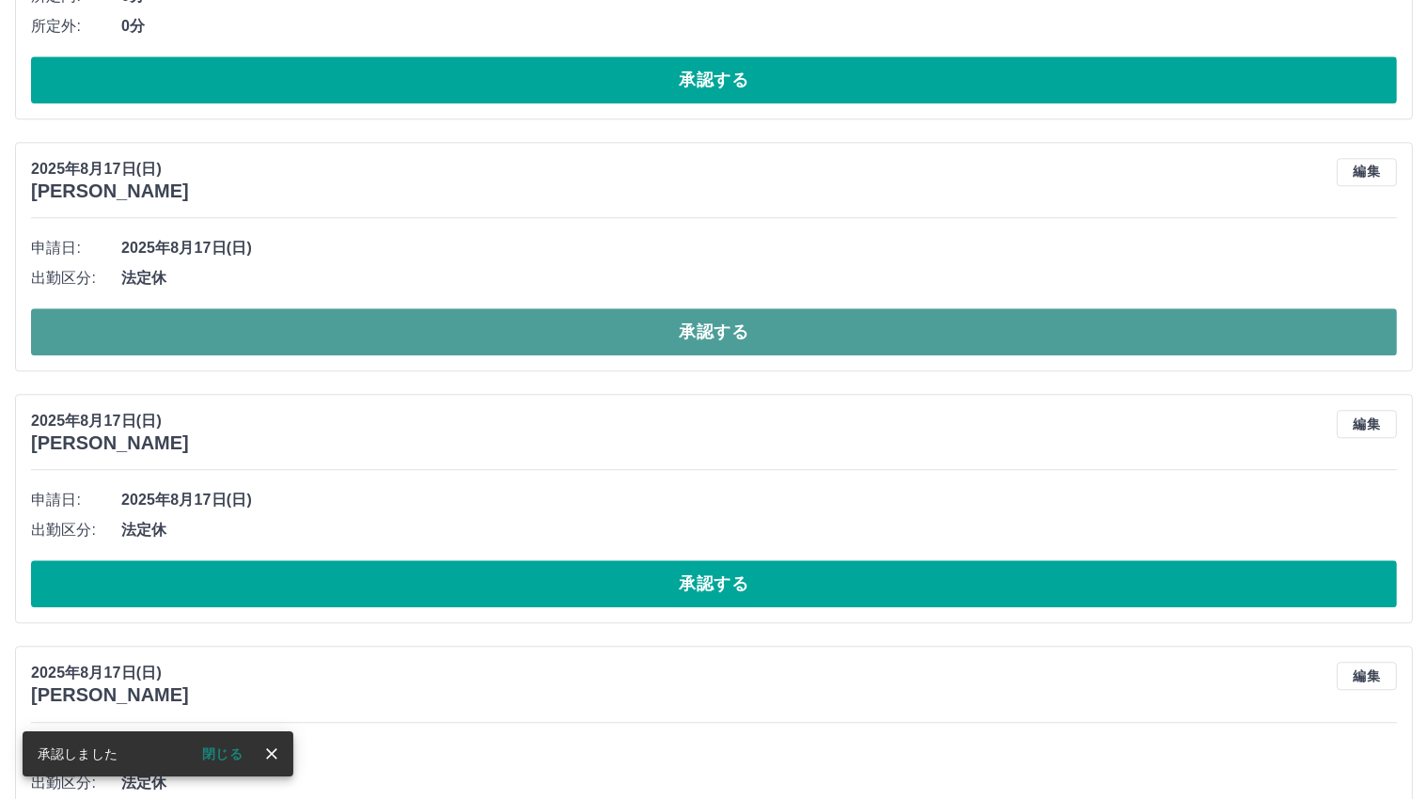
click at [725, 327] on button "承認する" at bounding box center [714, 331] width 1366 height 47
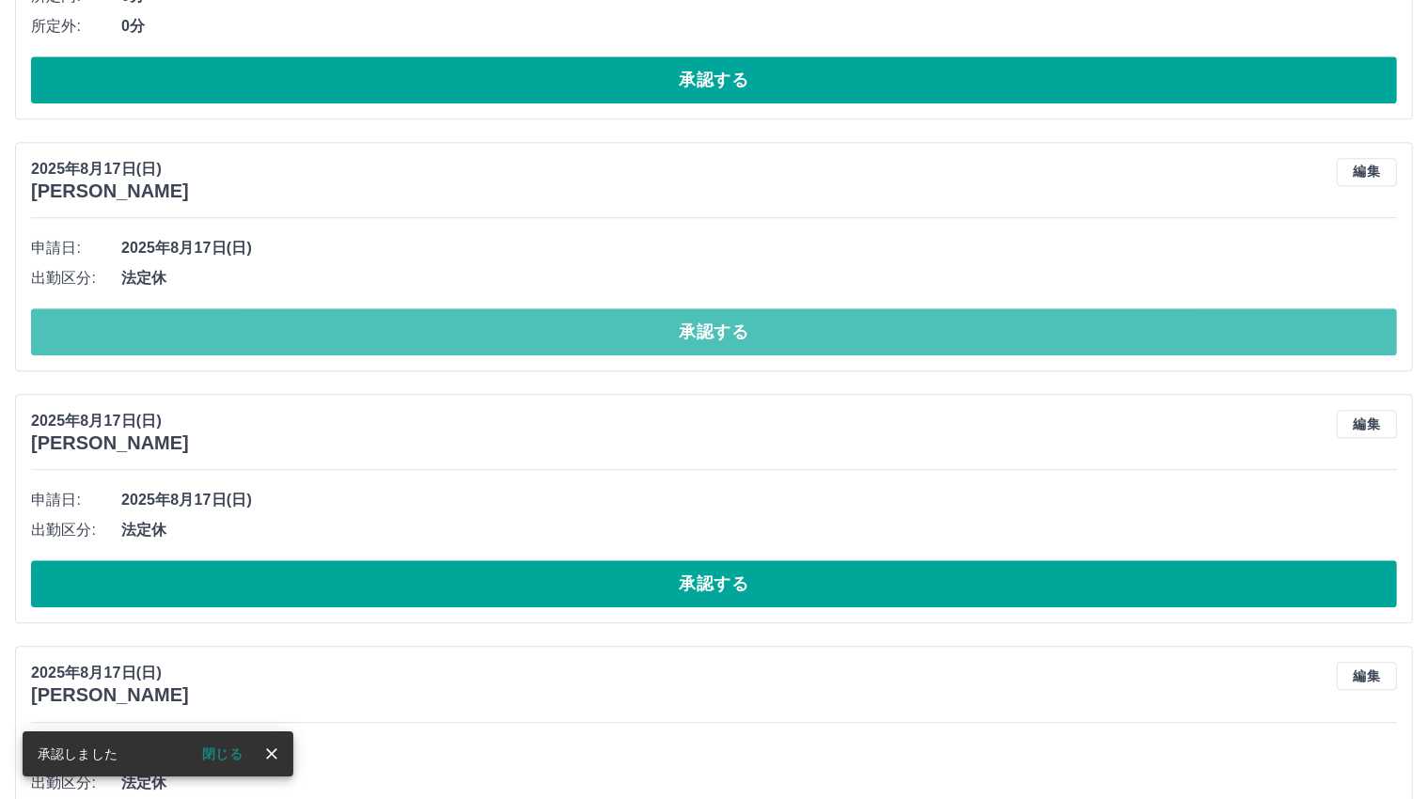
click at [725, 327] on button "承認する" at bounding box center [714, 331] width 1366 height 47
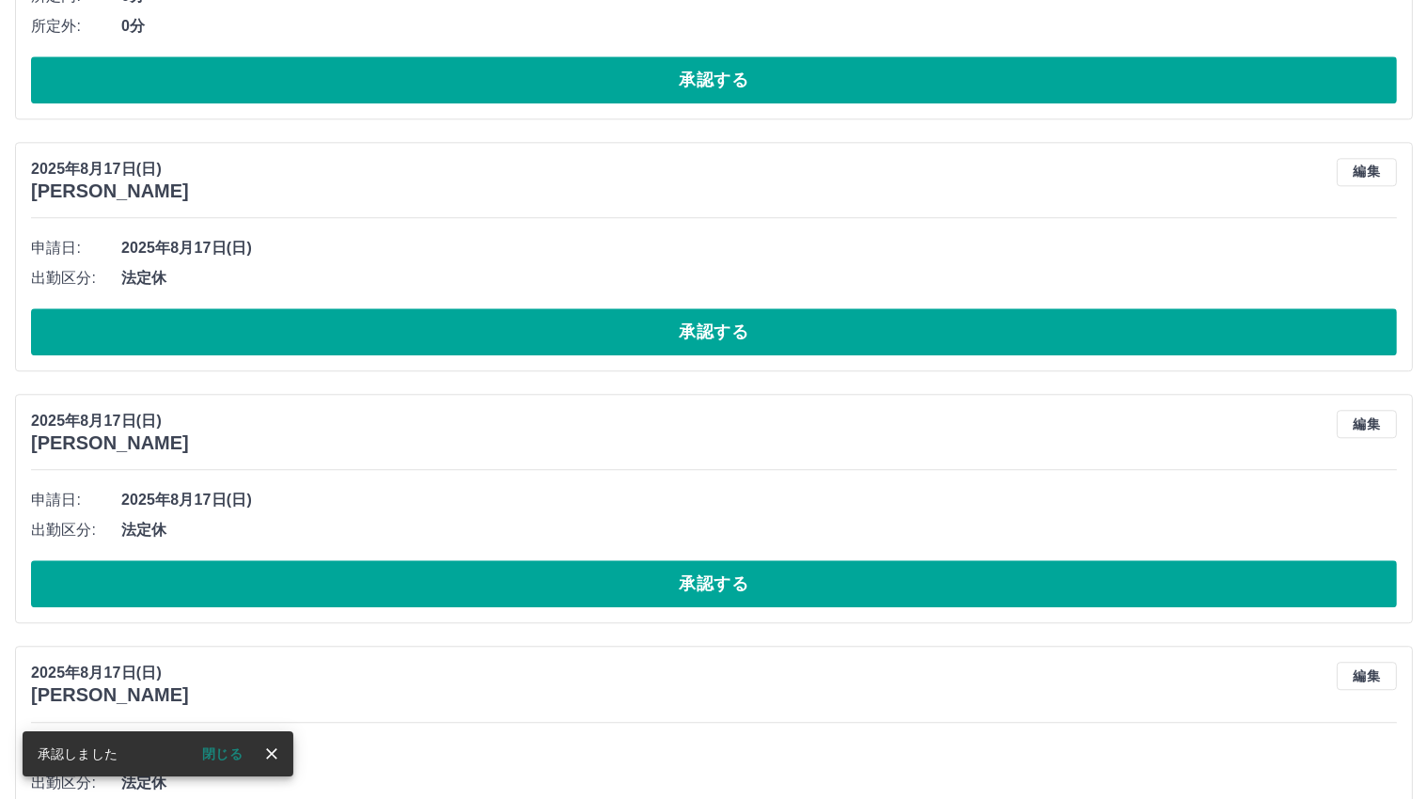
click at [725, 327] on button "承認する" at bounding box center [714, 331] width 1366 height 47
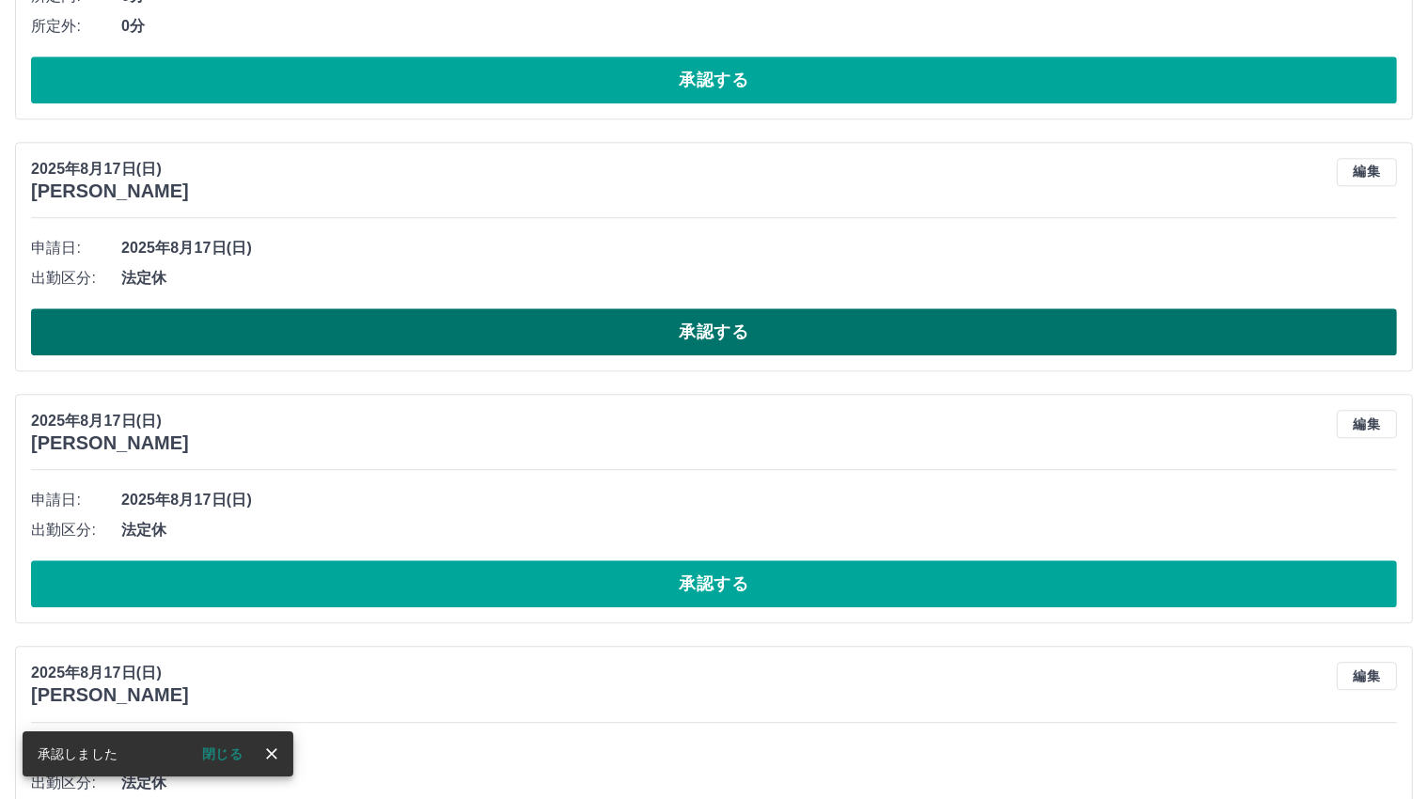
click at [730, 322] on button "承認する" at bounding box center [714, 331] width 1366 height 47
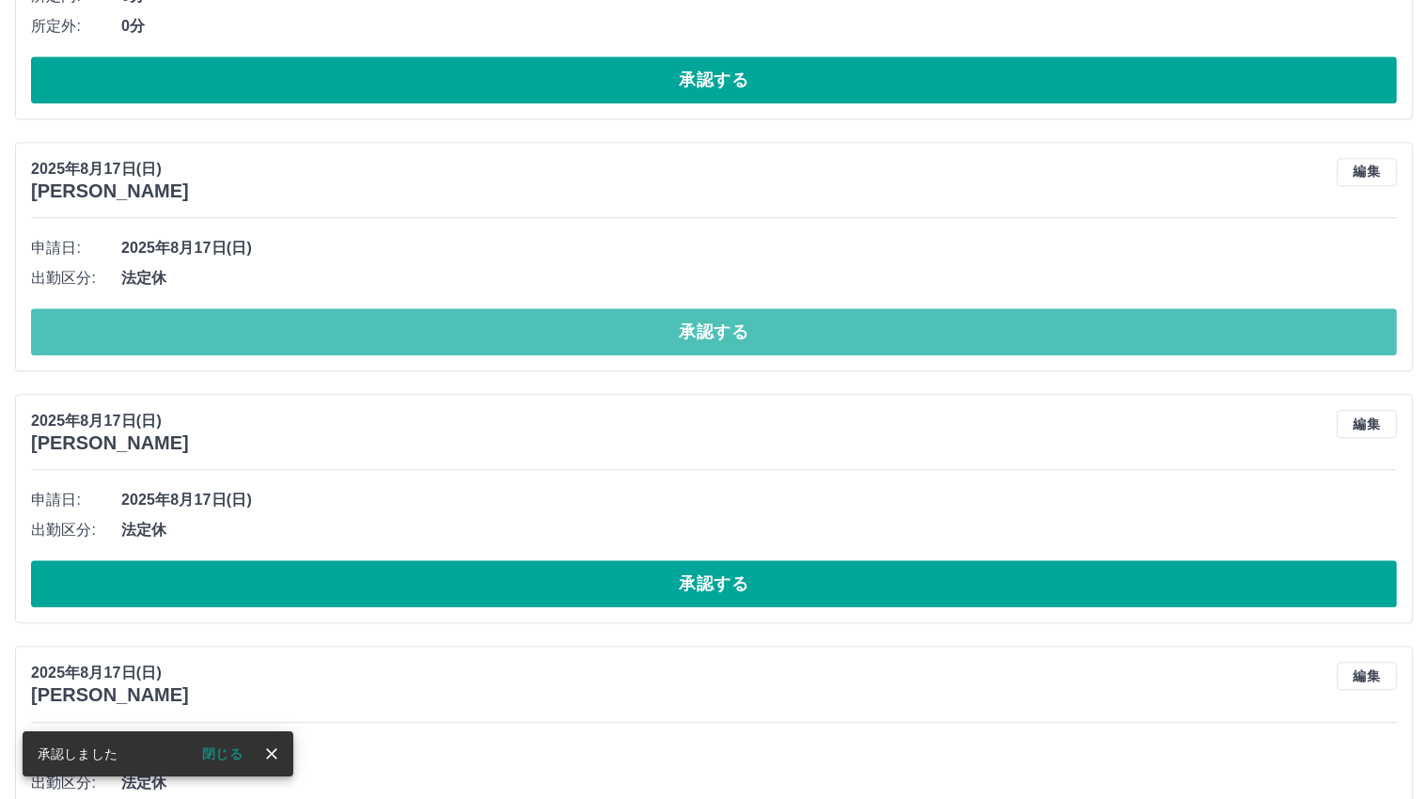
click at [730, 322] on button "承認する" at bounding box center [714, 331] width 1366 height 47
click at [680, 323] on button "承認する" at bounding box center [714, 331] width 1366 height 47
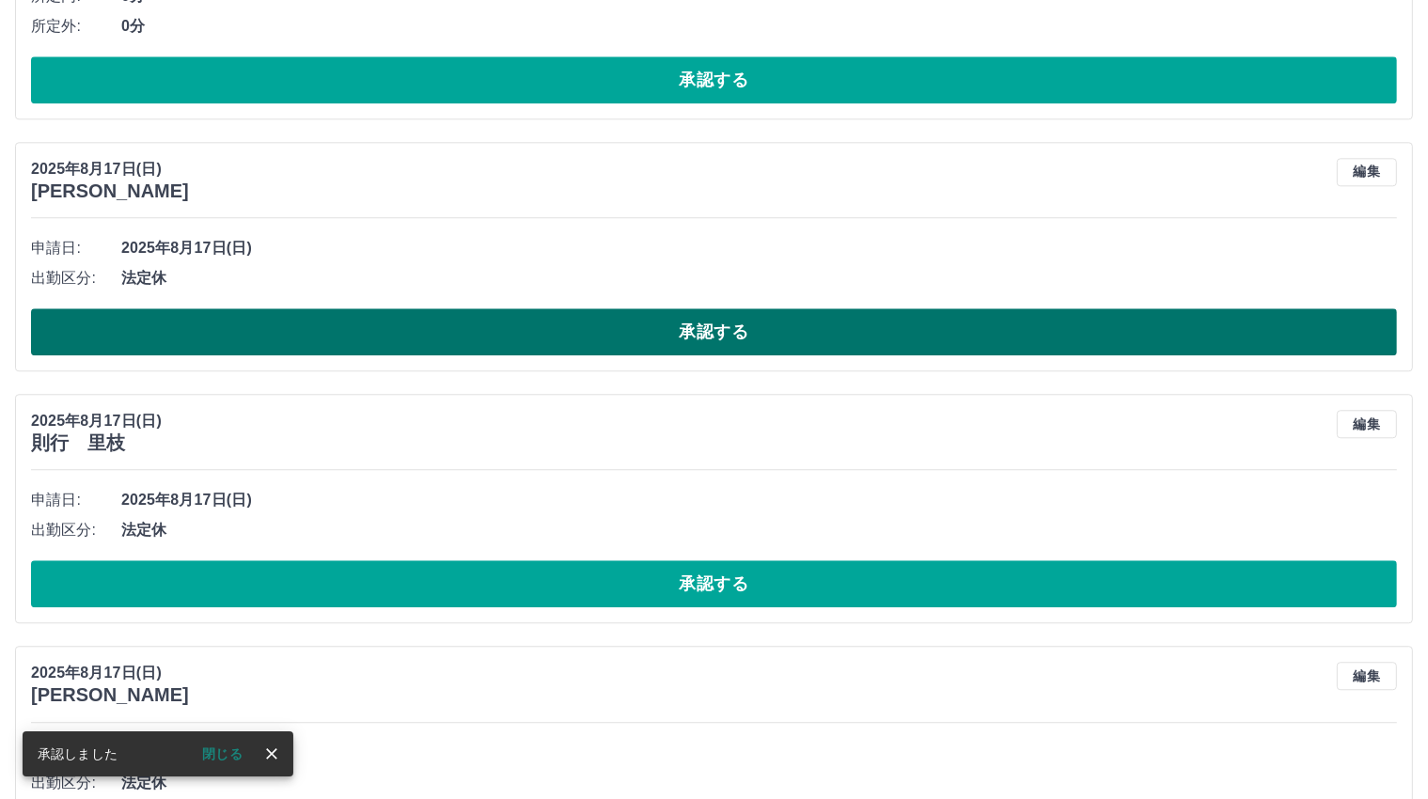
click at [681, 323] on button "承認する" at bounding box center [714, 331] width 1366 height 47
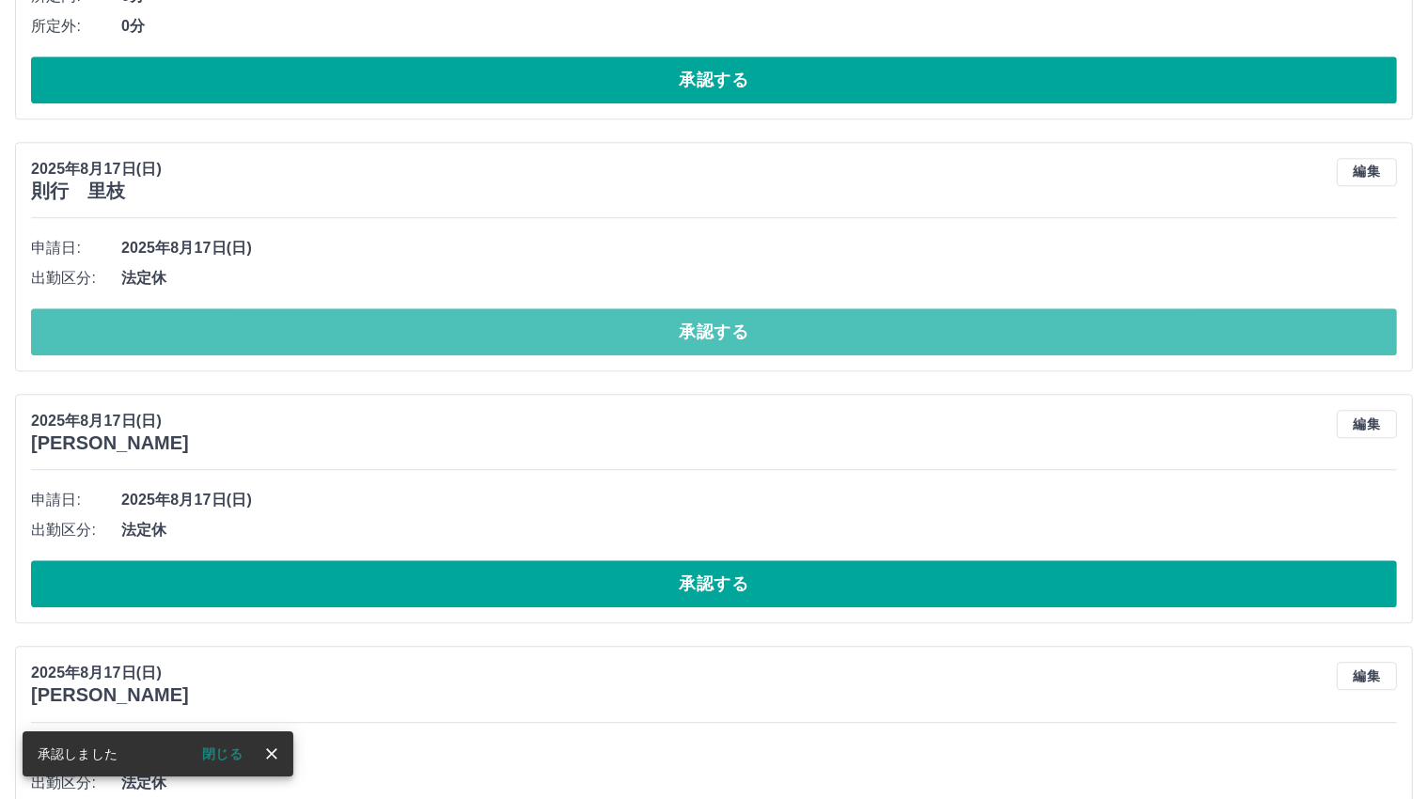
click at [681, 323] on button "承認する" at bounding box center [714, 331] width 1366 height 47
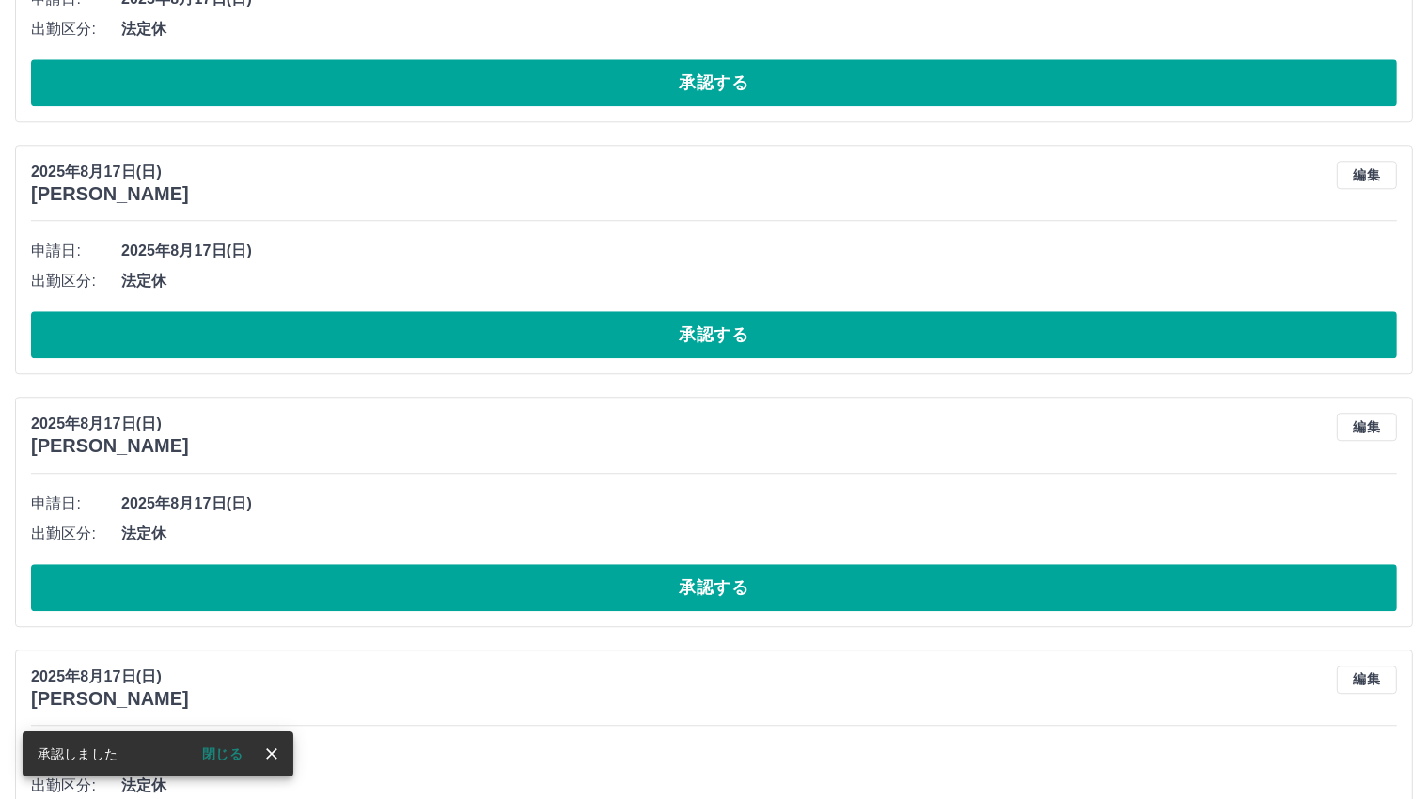
scroll to position [4890, 0]
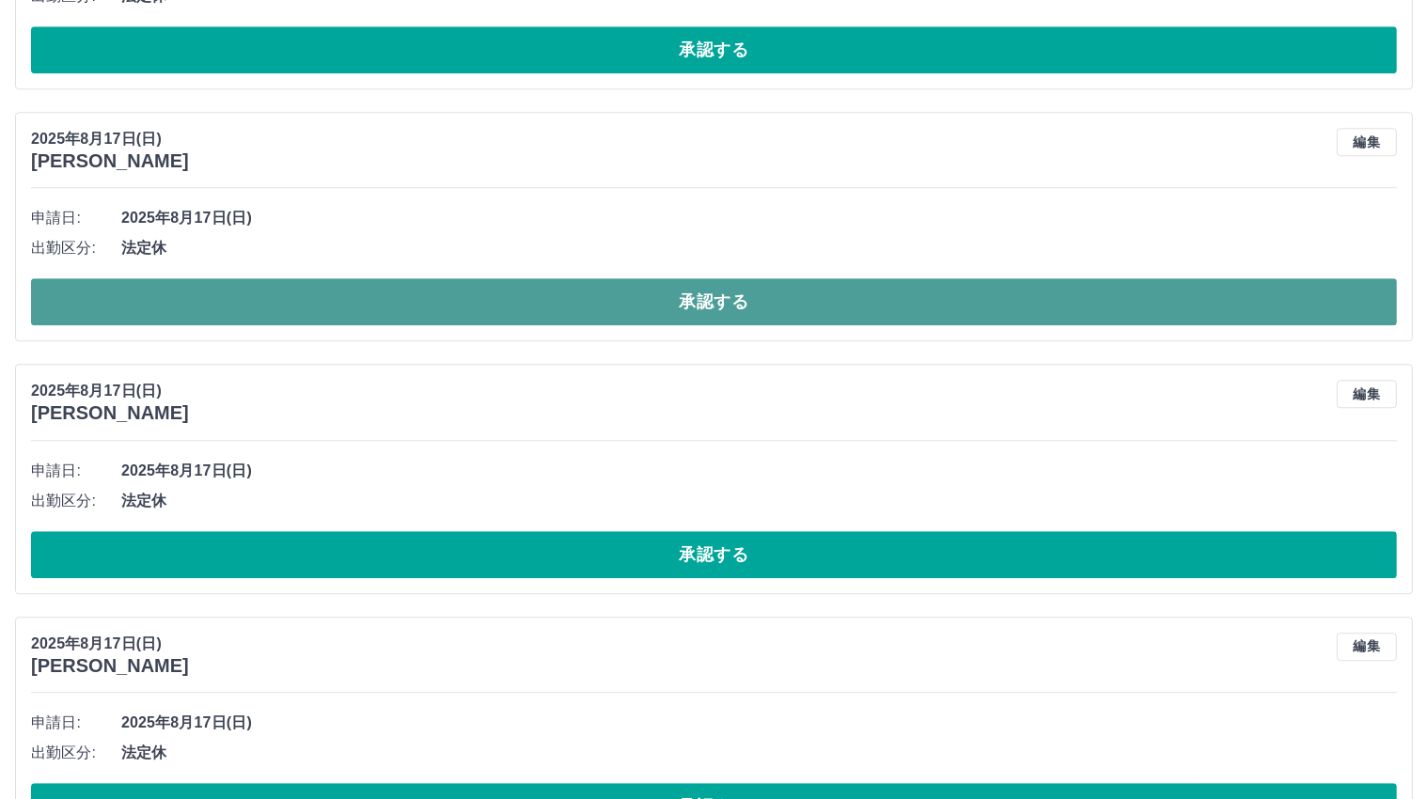
click at [691, 296] on button "承認する" at bounding box center [714, 301] width 1366 height 47
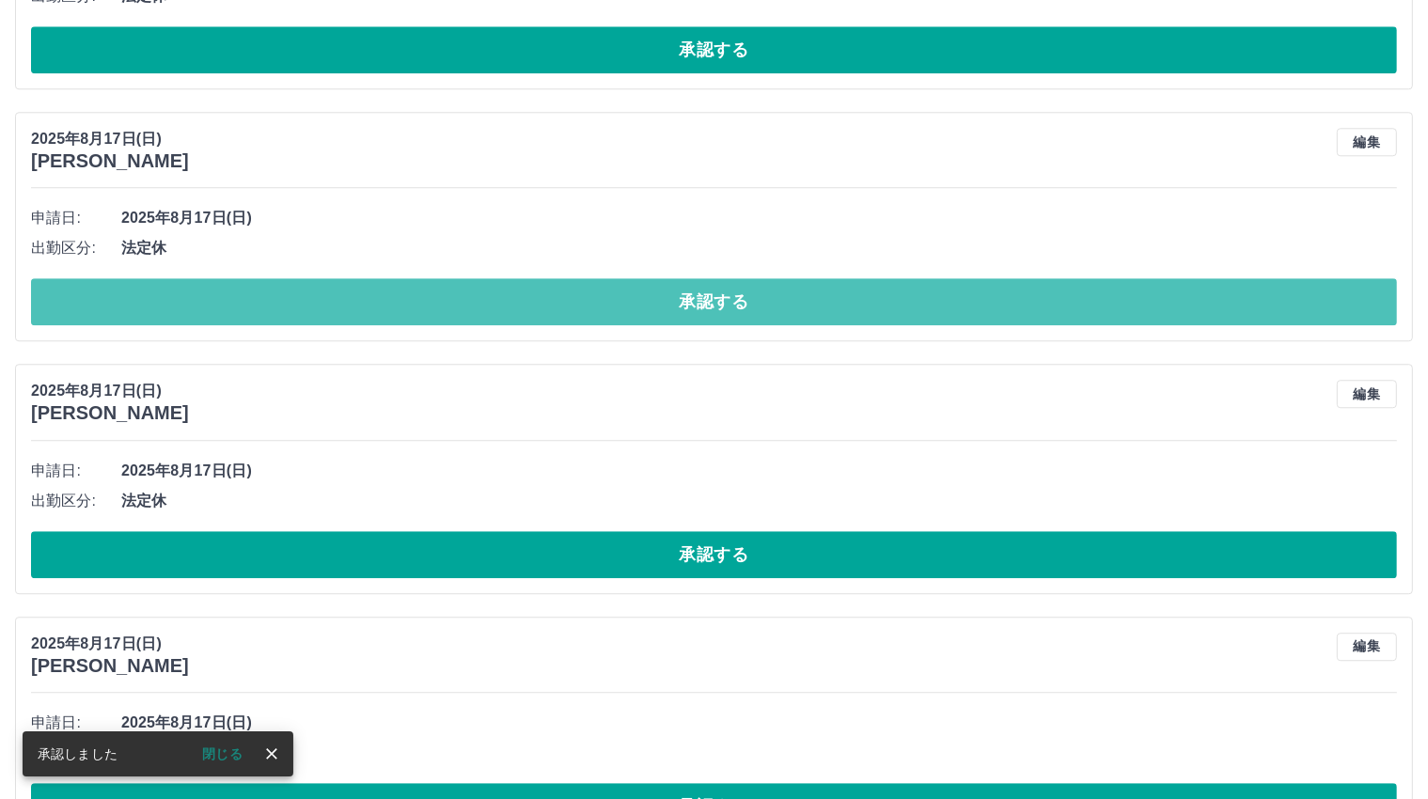
click at [691, 294] on button "承認する" at bounding box center [714, 301] width 1366 height 47
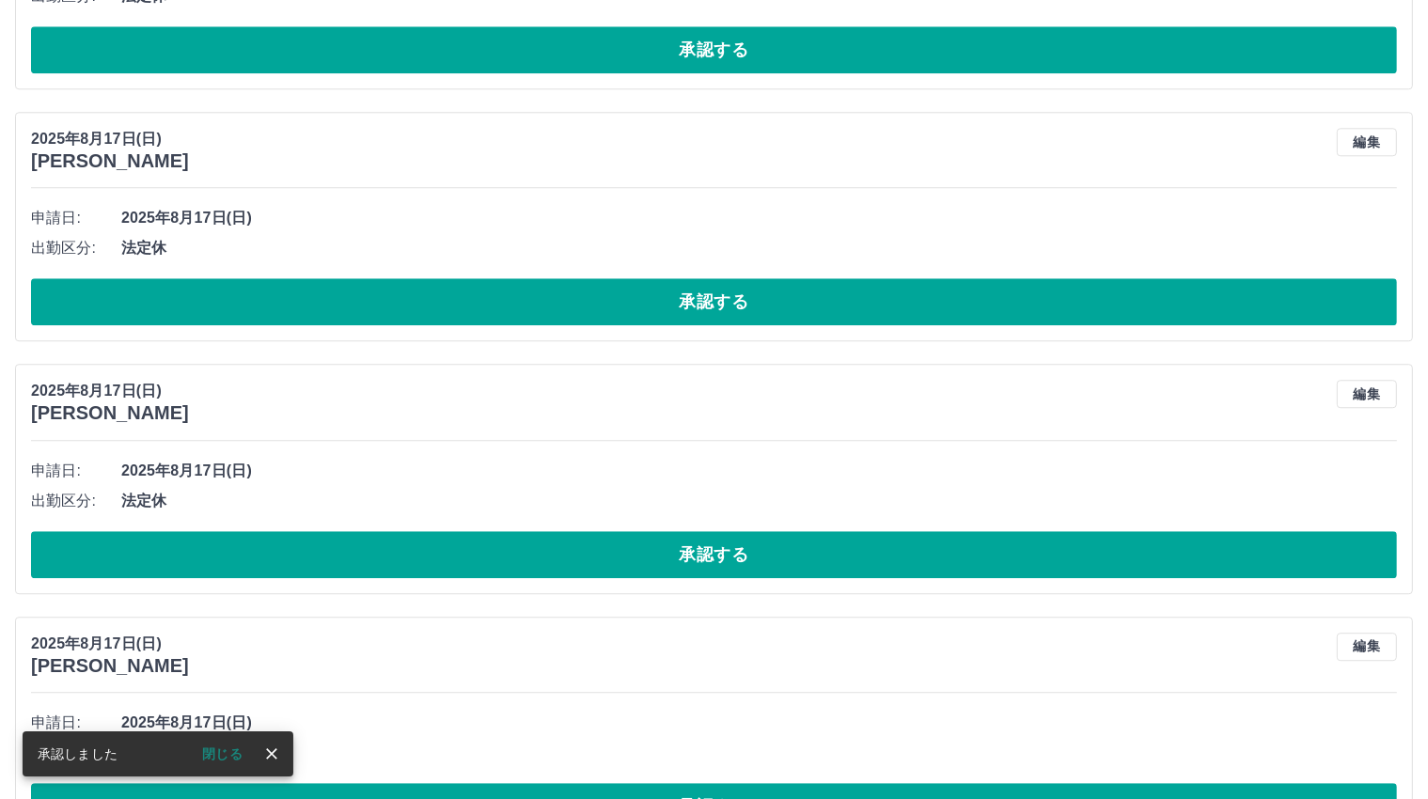
click at [690, 294] on button "承認する" at bounding box center [714, 301] width 1366 height 47
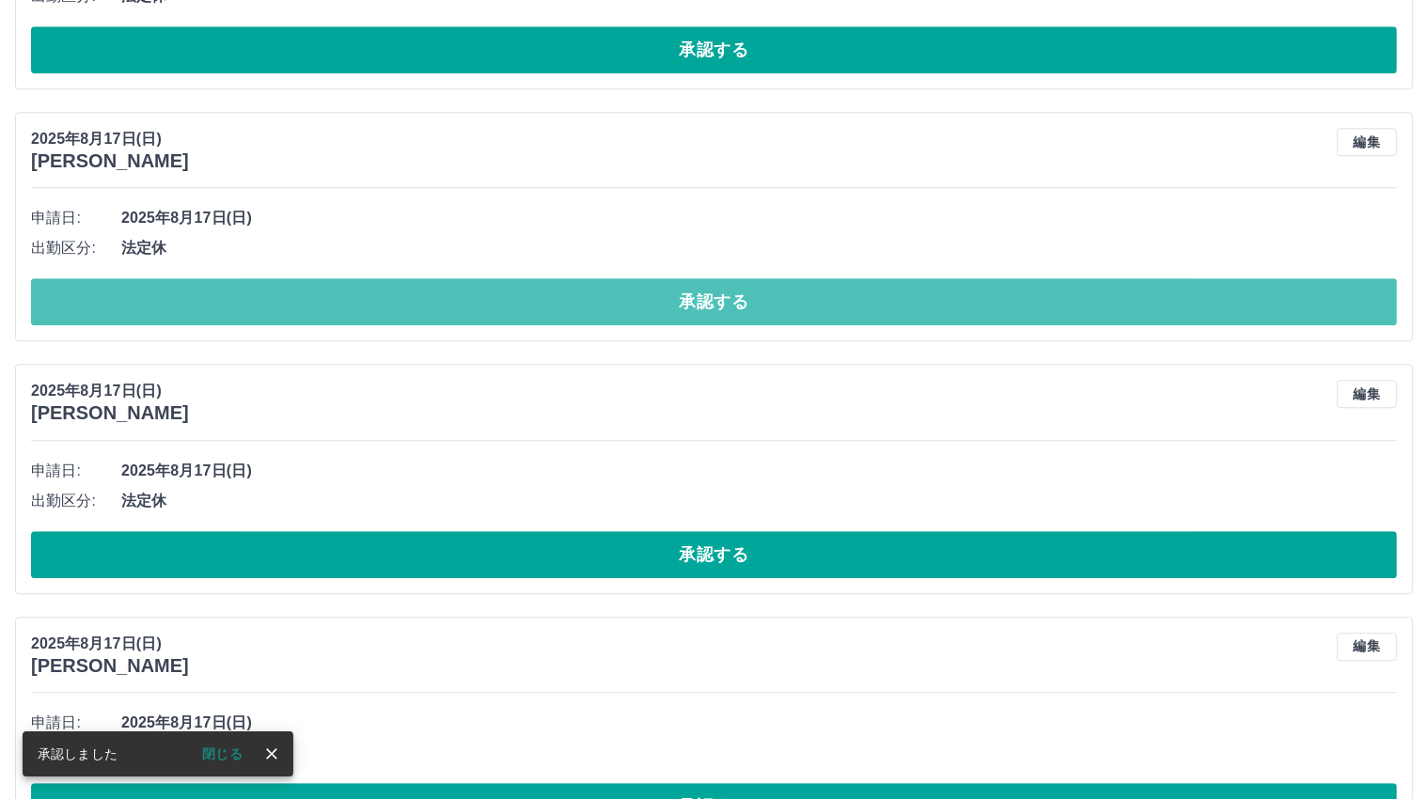
click at [689, 294] on button "承認する" at bounding box center [714, 301] width 1366 height 47
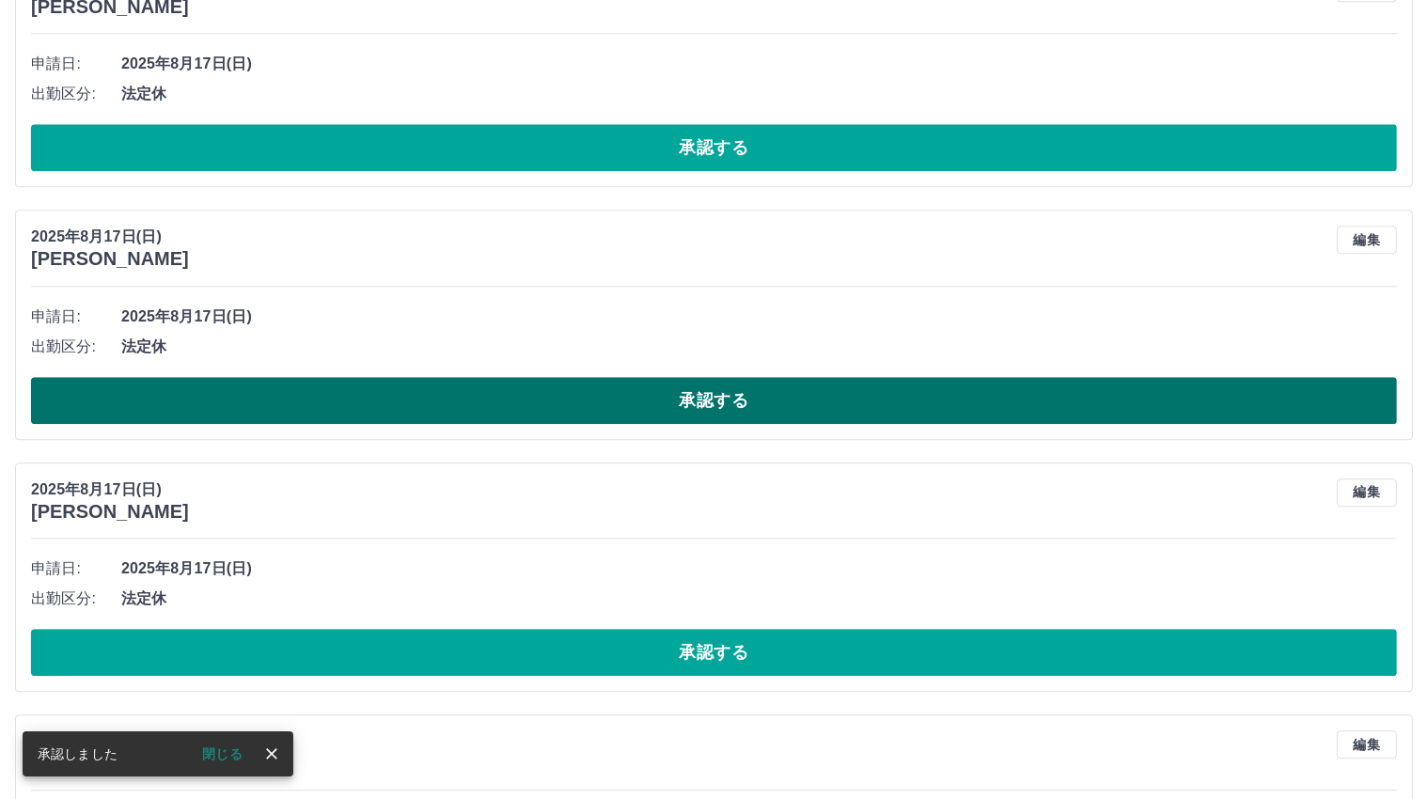
scroll to position [5078, 0]
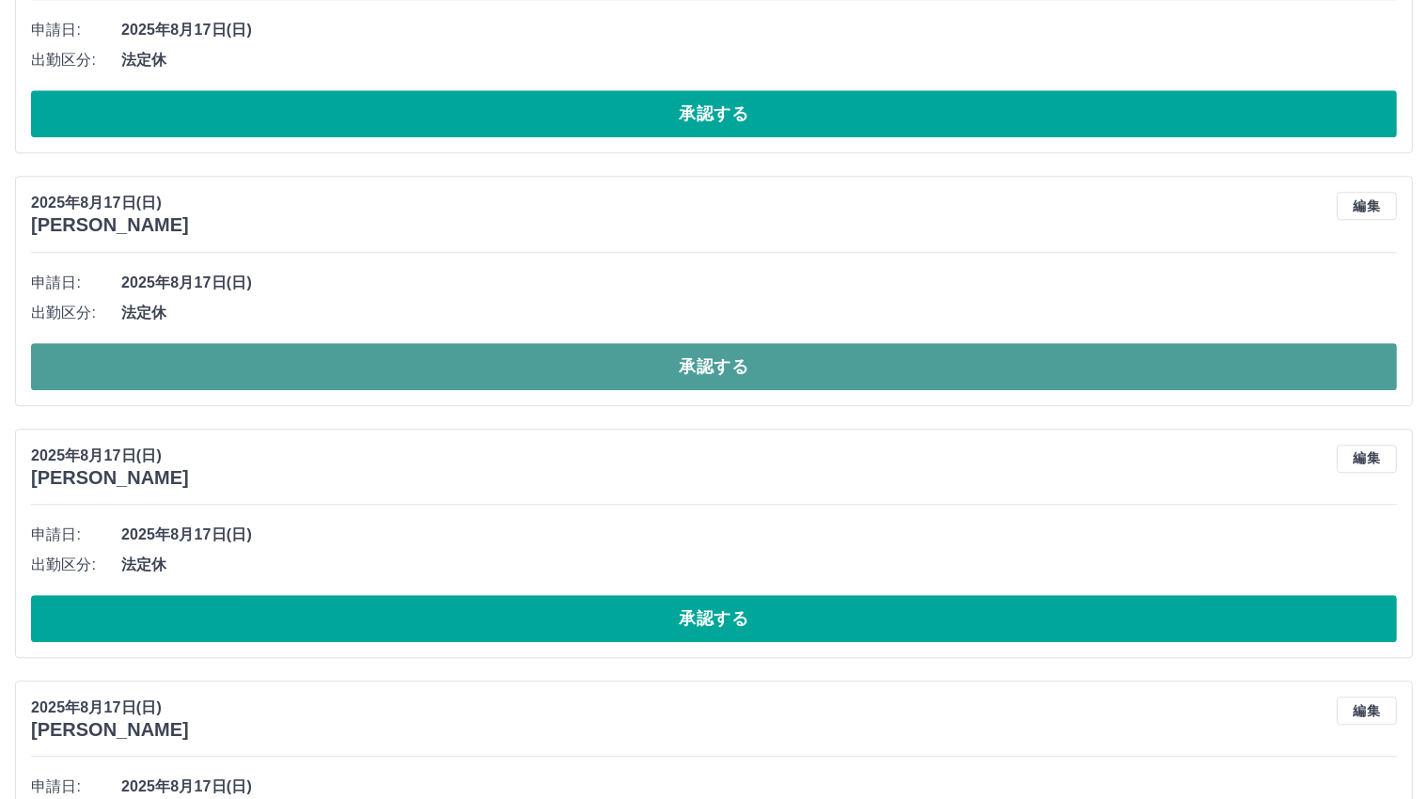
click at [692, 359] on button "承認する" at bounding box center [714, 366] width 1366 height 47
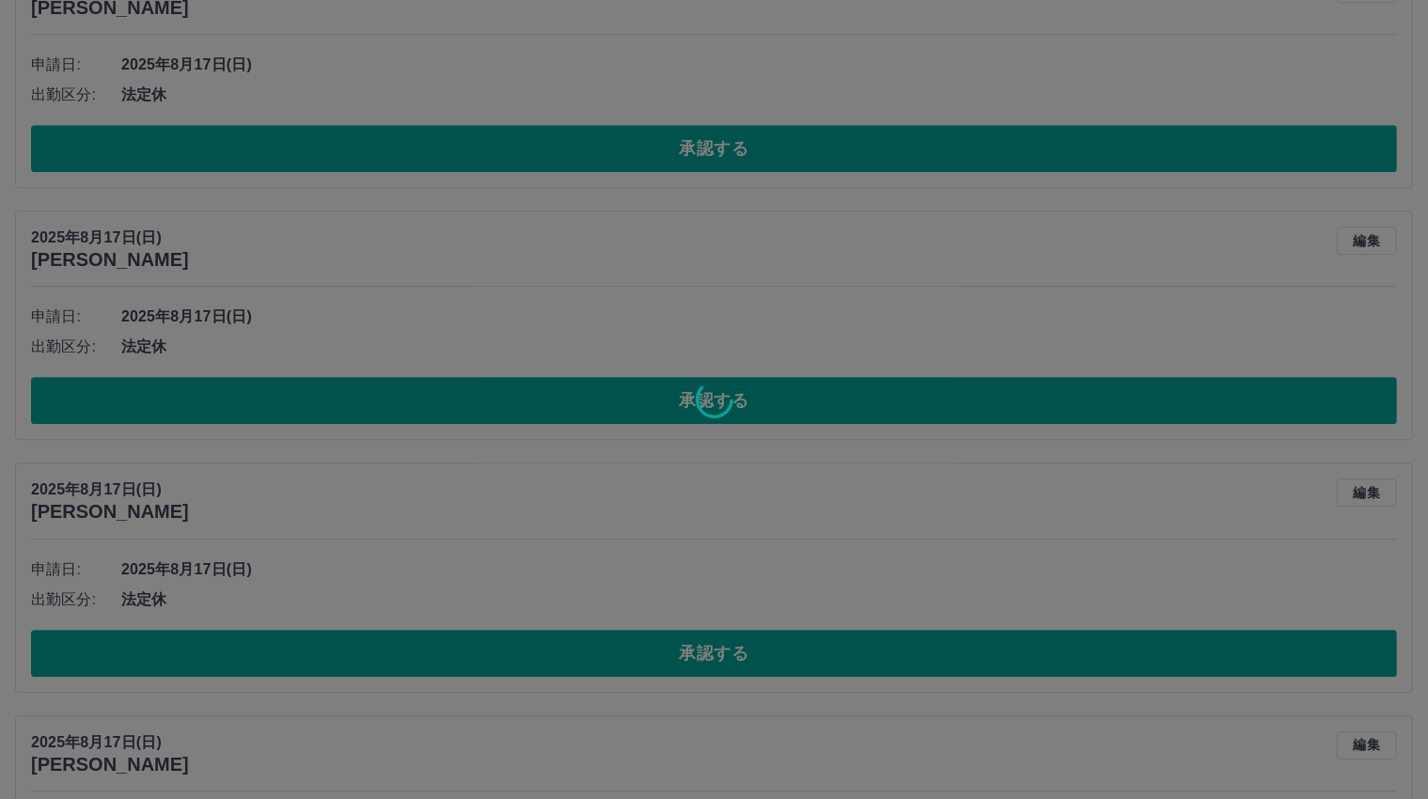
scroll to position [5296, 0]
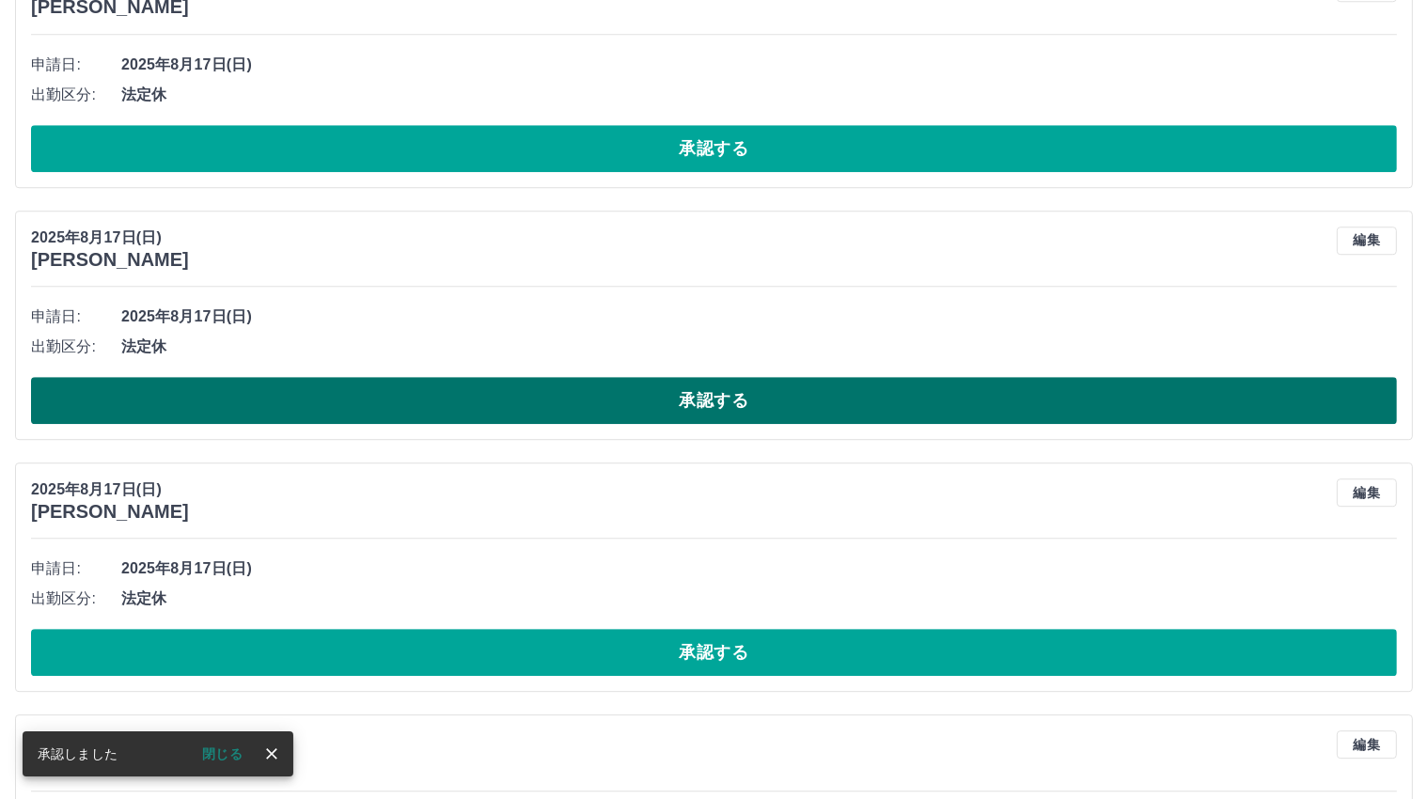
click at [706, 388] on button "承認する" at bounding box center [714, 400] width 1366 height 47
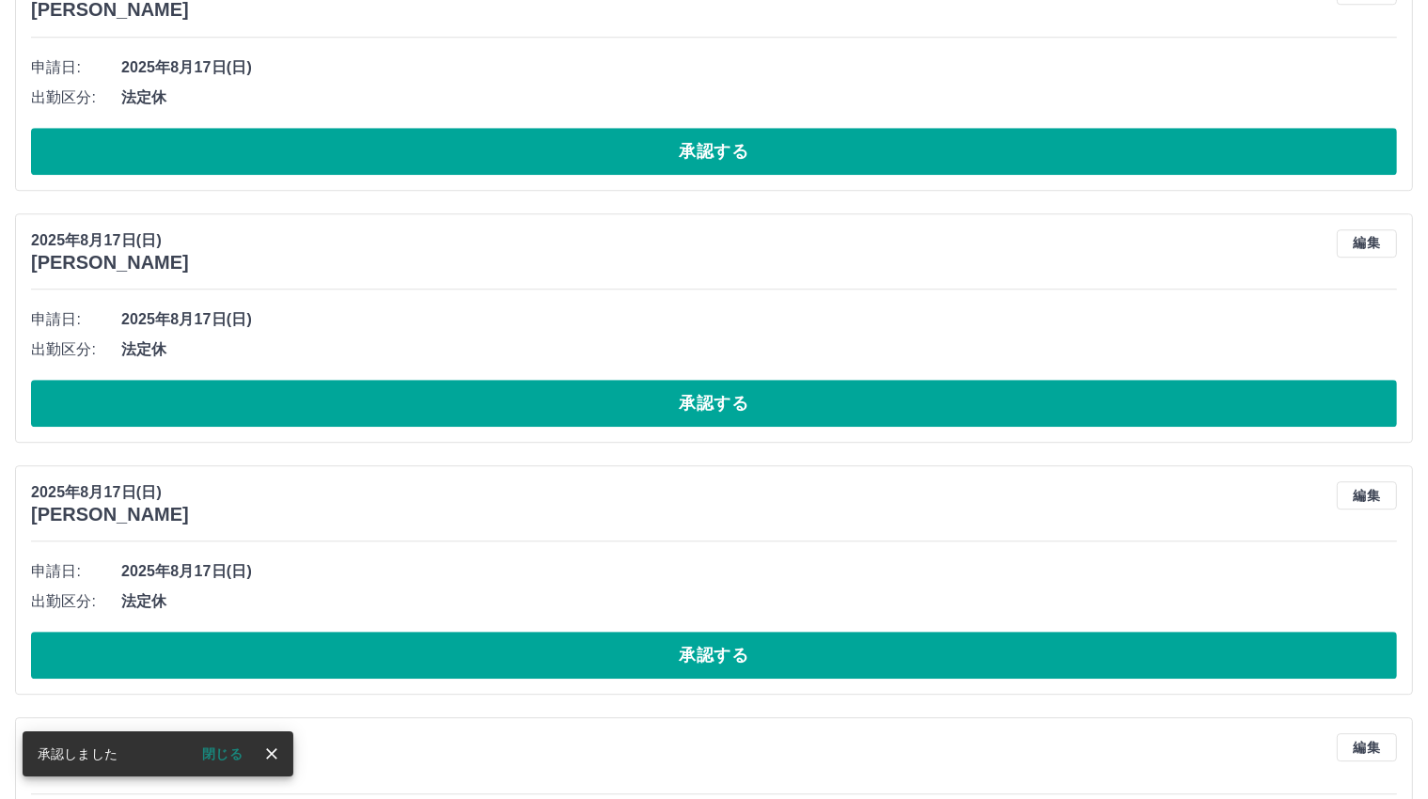
scroll to position [5326, 0]
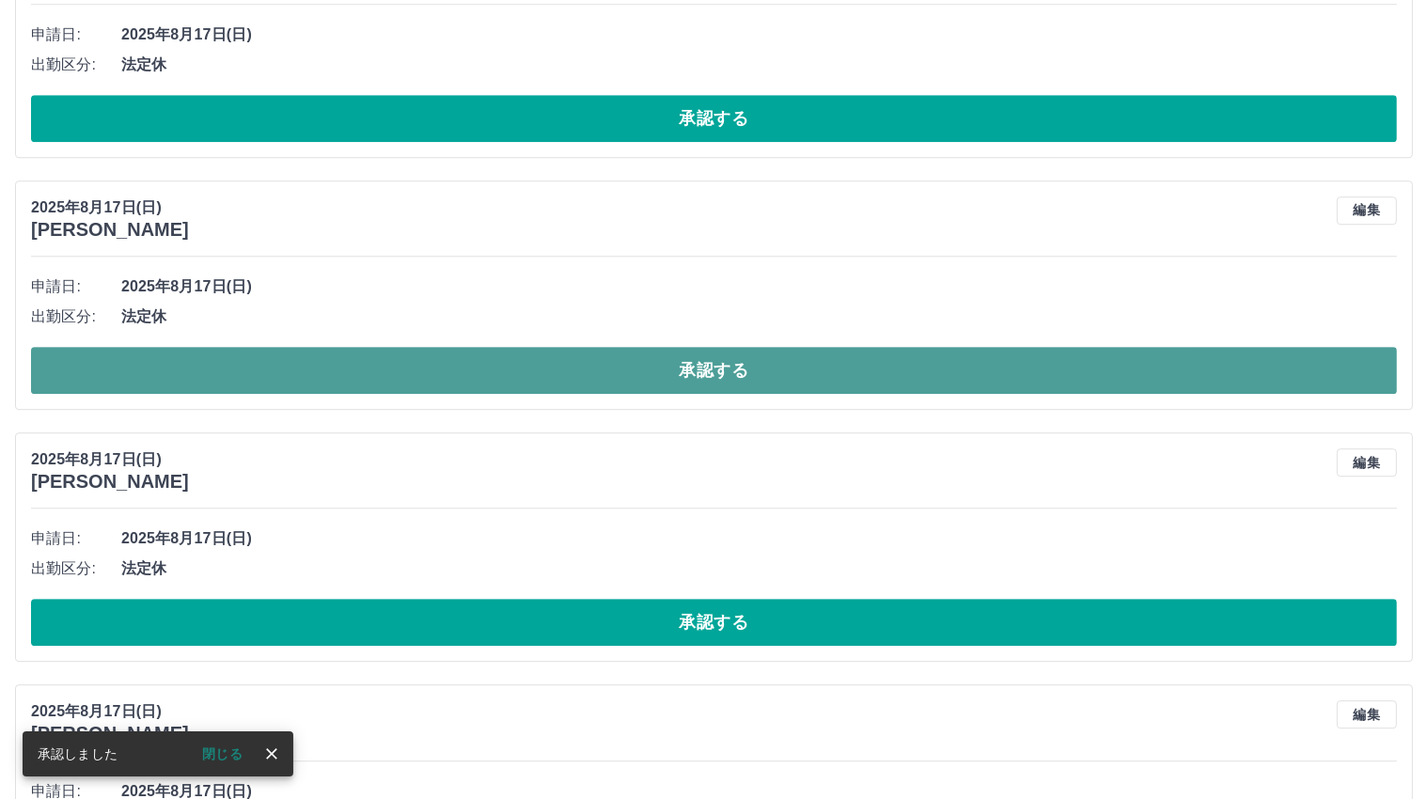
click at [708, 358] on button "承認する" at bounding box center [714, 370] width 1366 height 47
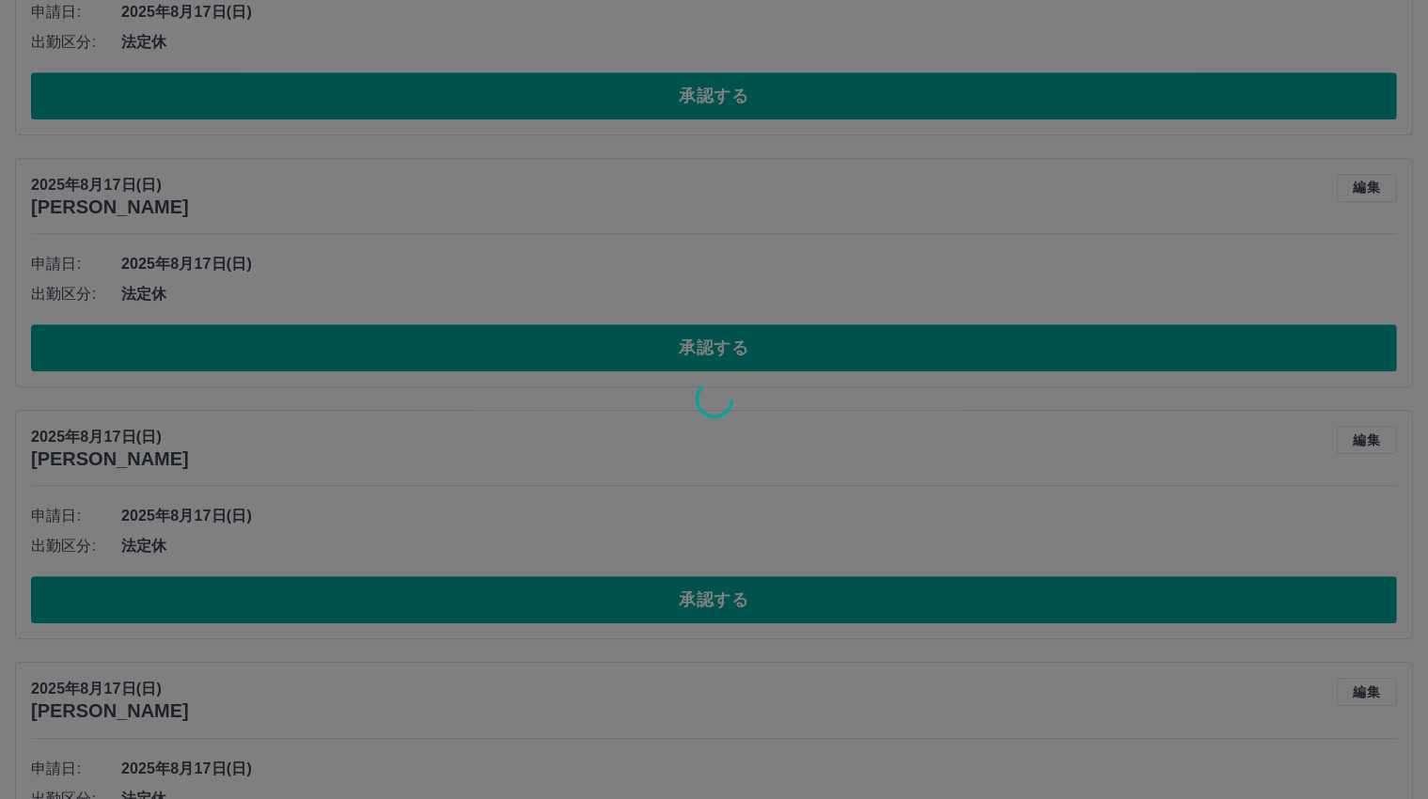
scroll to position [5420, 0]
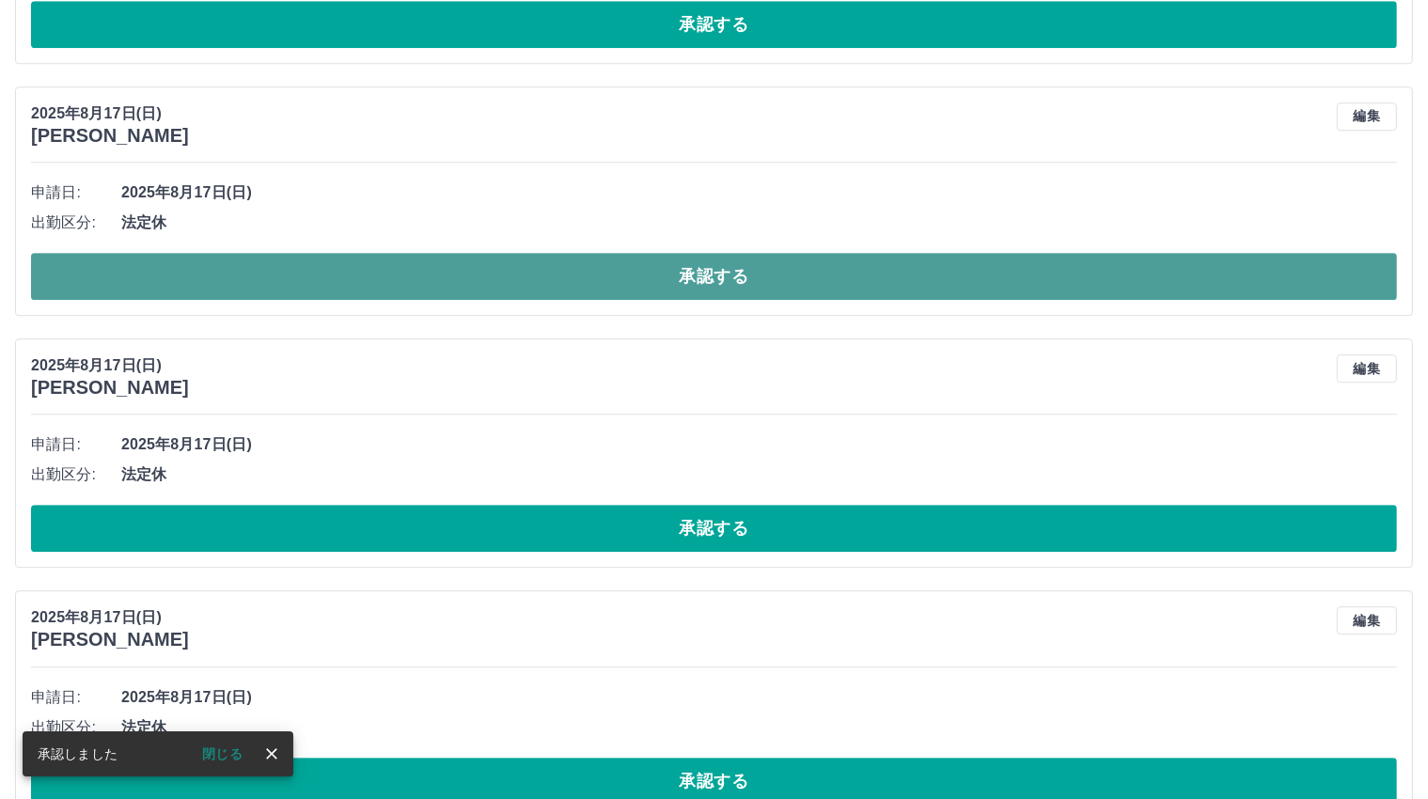
click at [720, 276] on button "承認する" at bounding box center [714, 276] width 1366 height 47
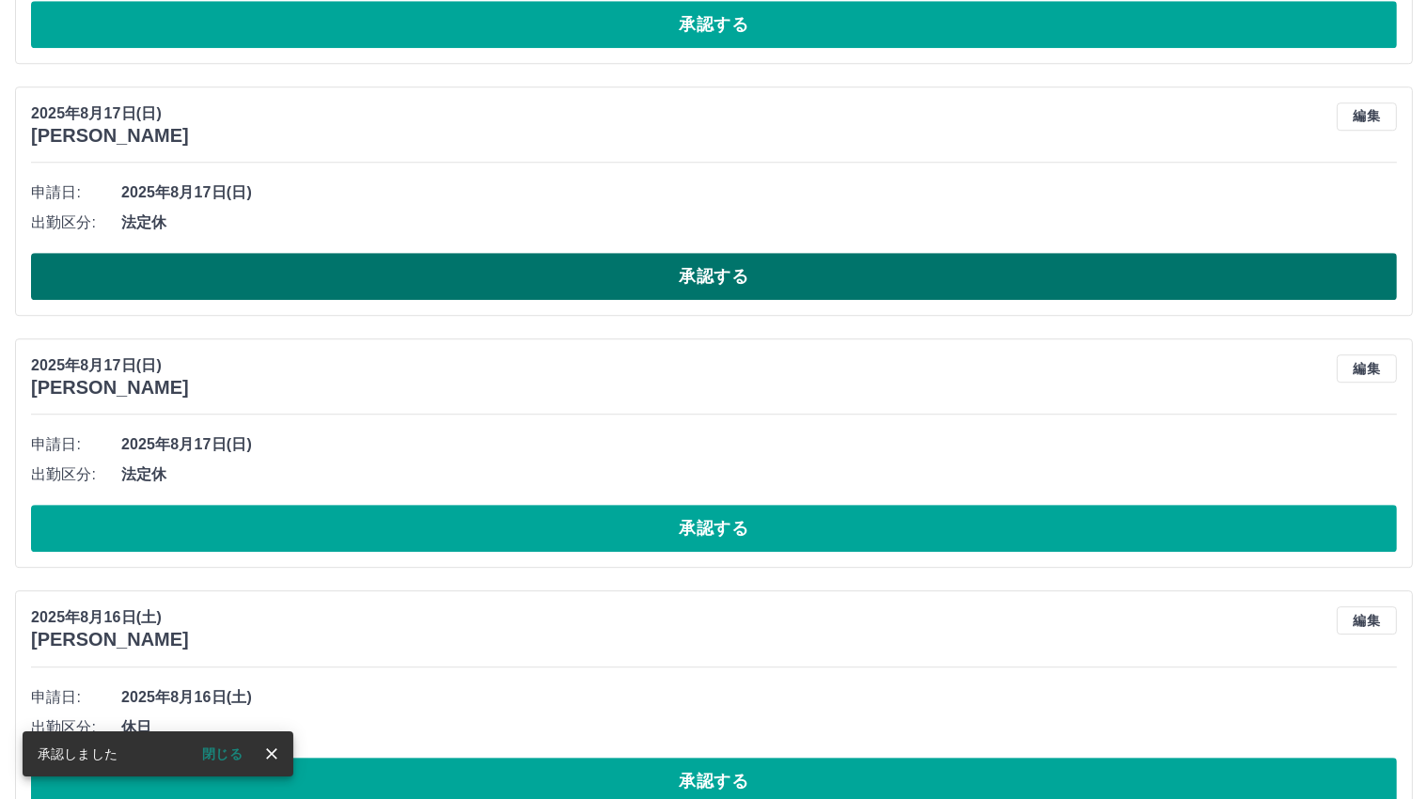
click at [722, 272] on button "承認する" at bounding box center [714, 276] width 1366 height 47
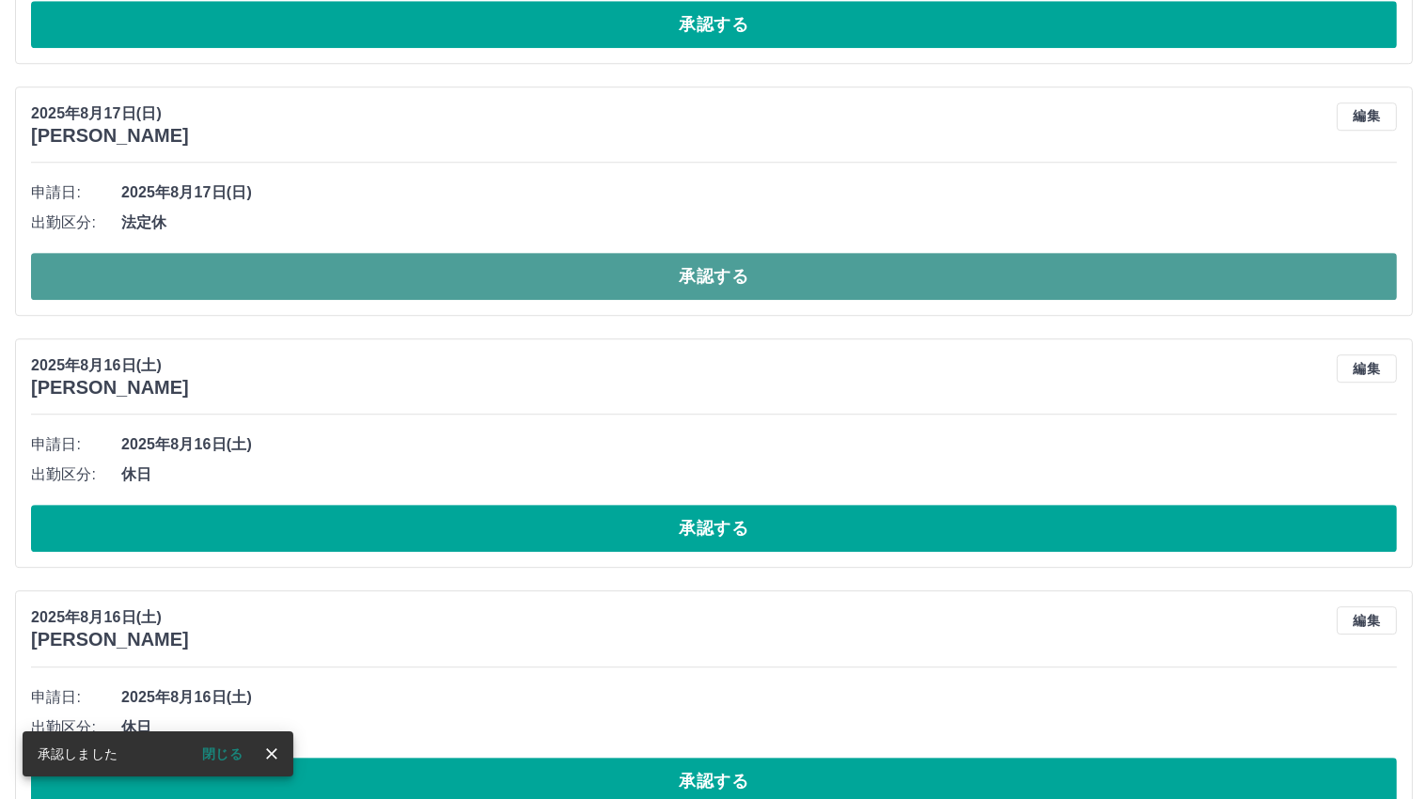
click at [717, 266] on button "承認する" at bounding box center [714, 276] width 1366 height 47
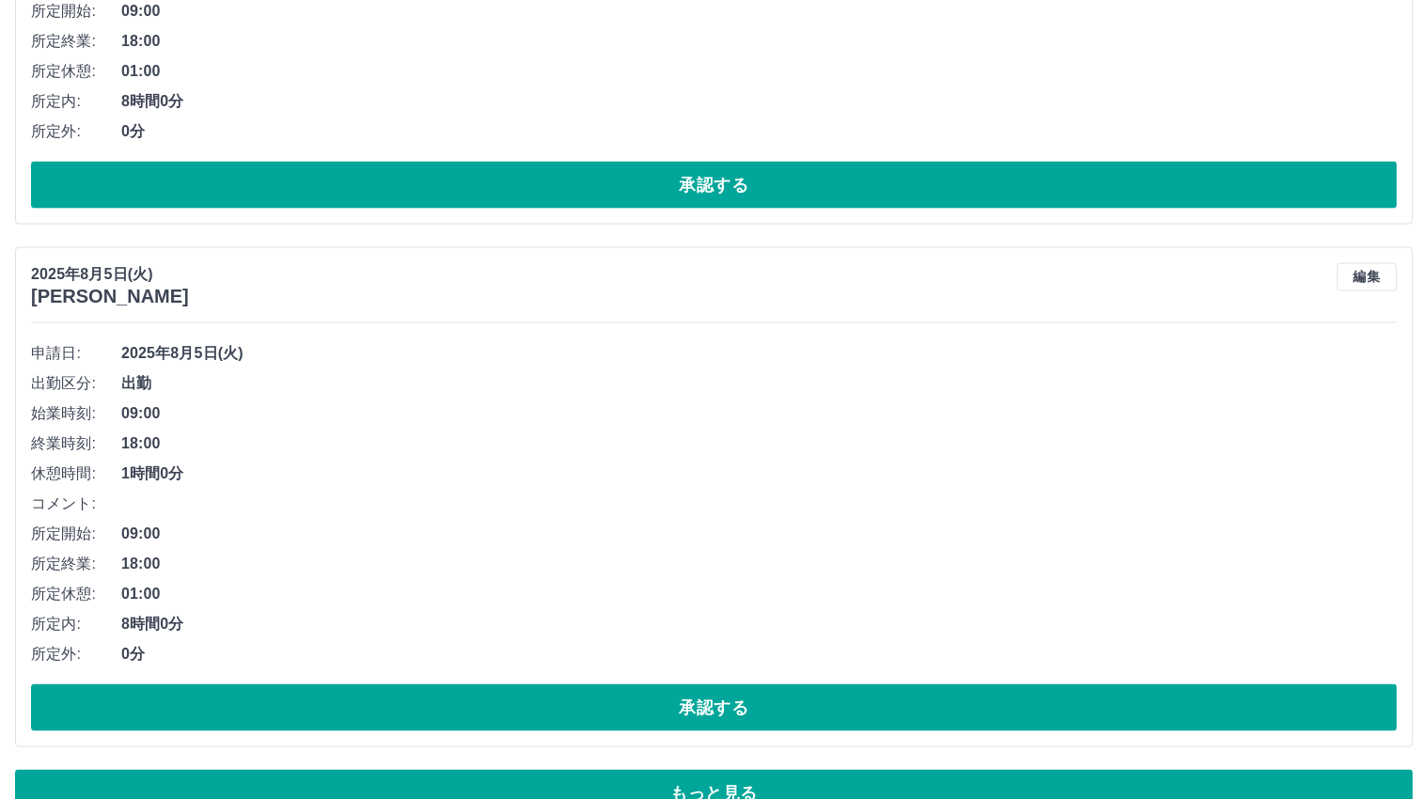
scroll to position [9759, 0]
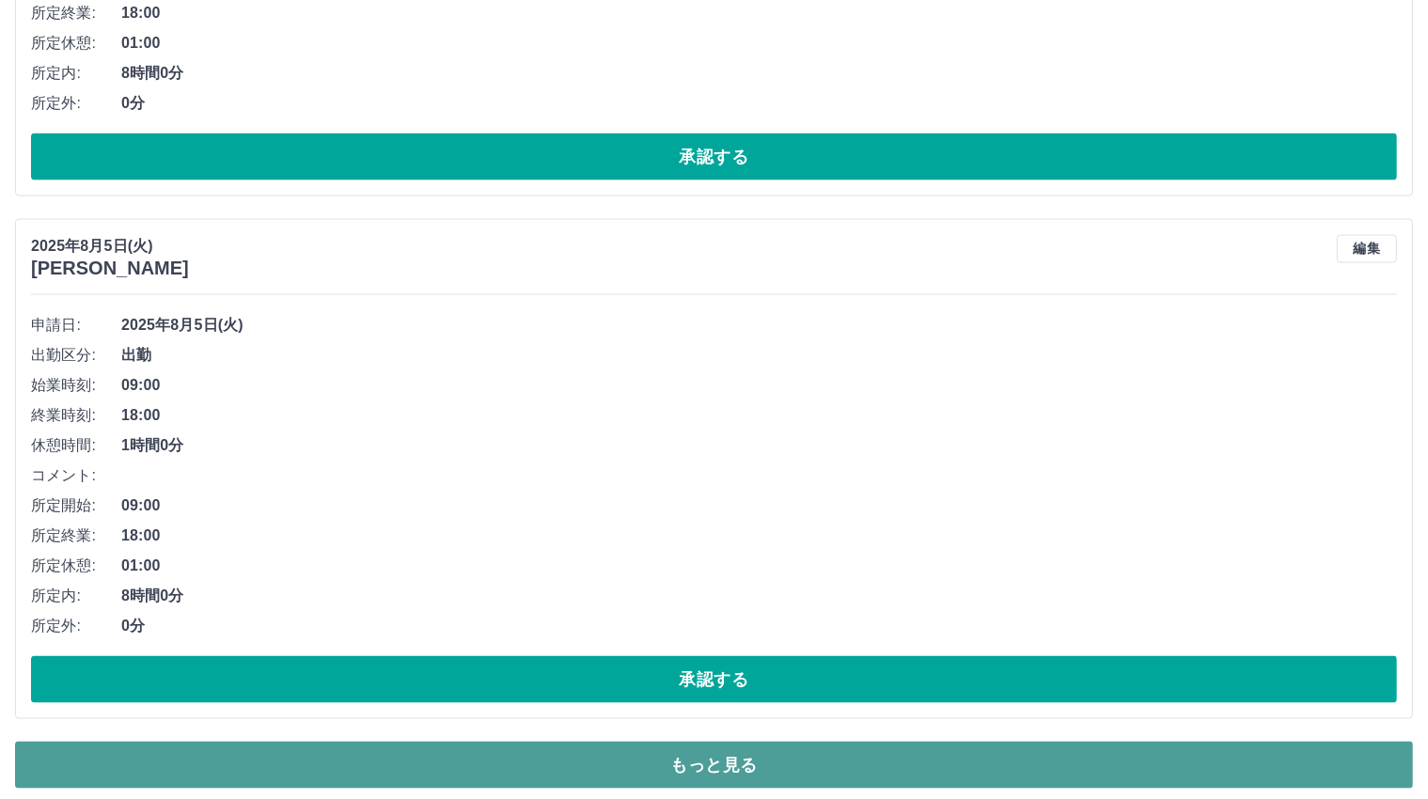
click at [703, 756] on button "もっと見る" at bounding box center [714, 765] width 1398 height 47
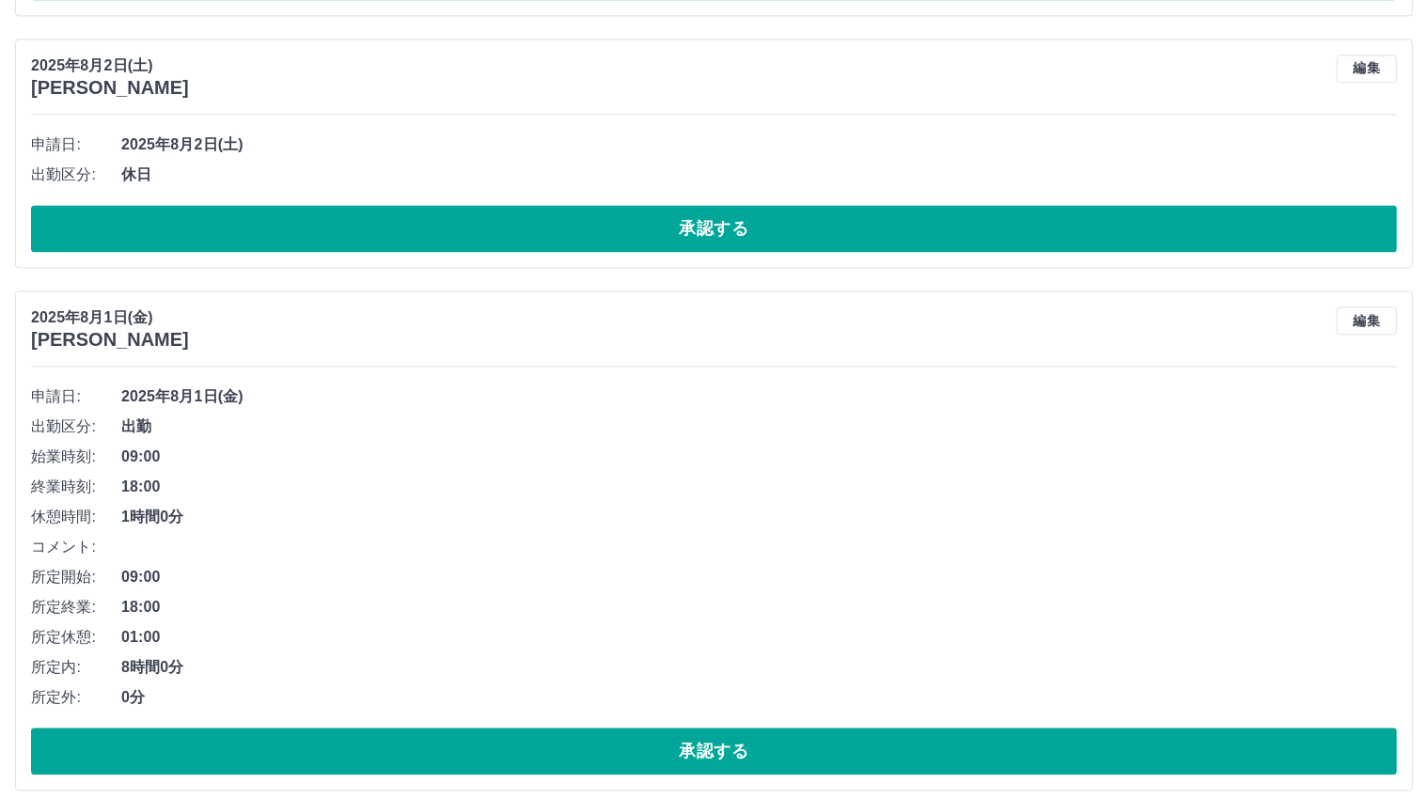
scroll to position [10768, 0]
